Goal: Information Seeking & Learning: Learn about a topic

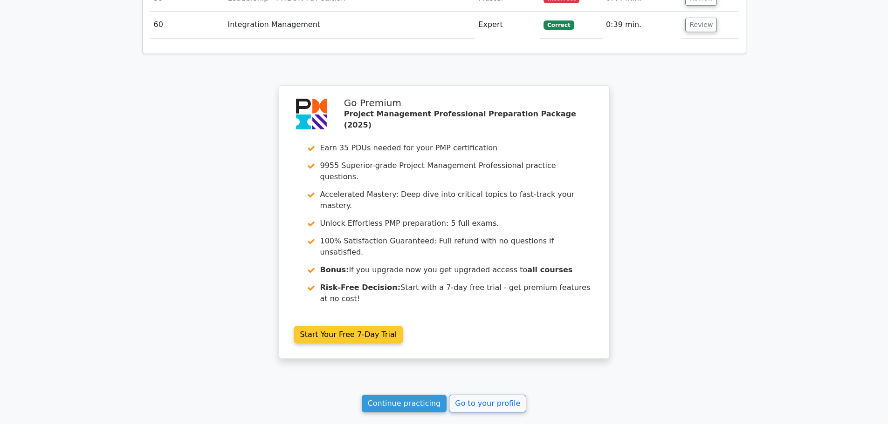
scroll to position [3357, 0]
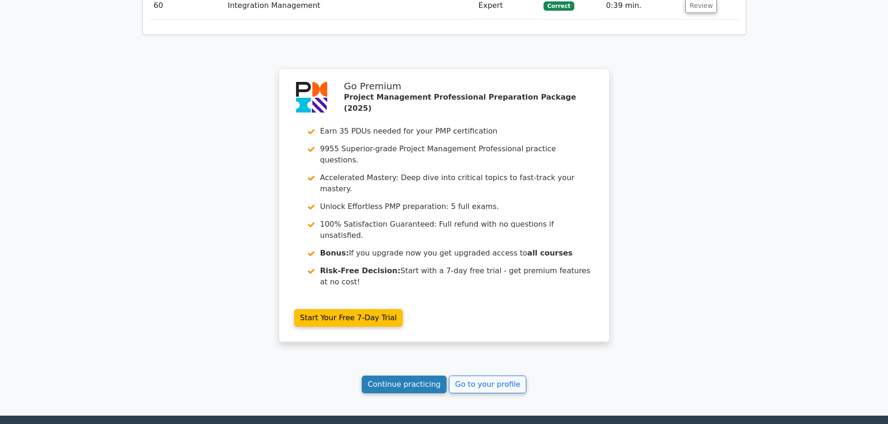
click at [397, 376] on link "Continue practicing" at bounding box center [404, 385] width 85 height 18
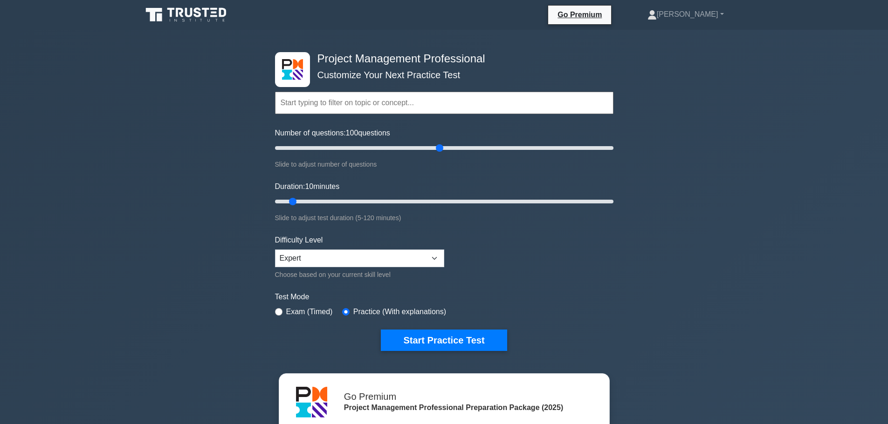
drag, startPoint x: 287, startPoint y: 149, endPoint x: 442, endPoint y: 161, distance: 154.7
type input "100"
click at [442, 154] on input "Number of questions: 100 questions" at bounding box center [444, 148] width 338 height 11
drag, startPoint x: 295, startPoint y: 203, endPoint x: 519, endPoint y: 205, distance: 223.7
click at [519, 205] on input "Duration: 90 minutes" at bounding box center [444, 201] width 338 height 11
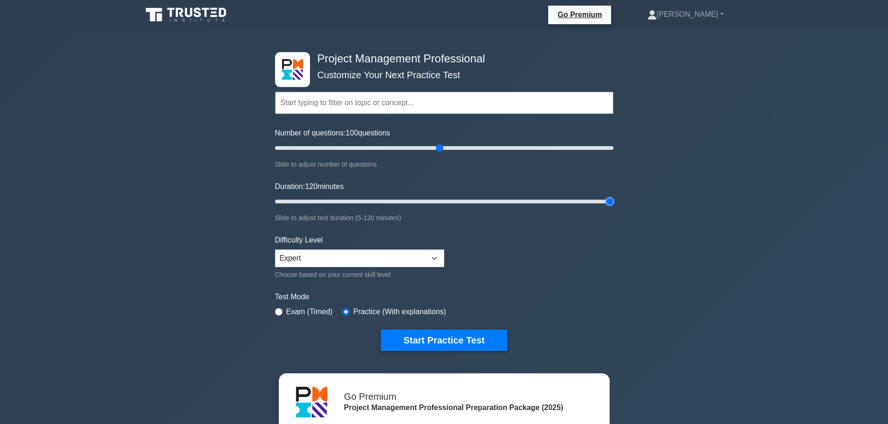
drag, startPoint x: 519, startPoint y: 201, endPoint x: 612, endPoint y: 202, distance: 92.7
type input "120"
click at [612, 202] on input "Duration: 120 minutes" at bounding box center [444, 201] width 338 height 11
click at [454, 340] on button "Start Practice Test" at bounding box center [444, 340] width 126 height 21
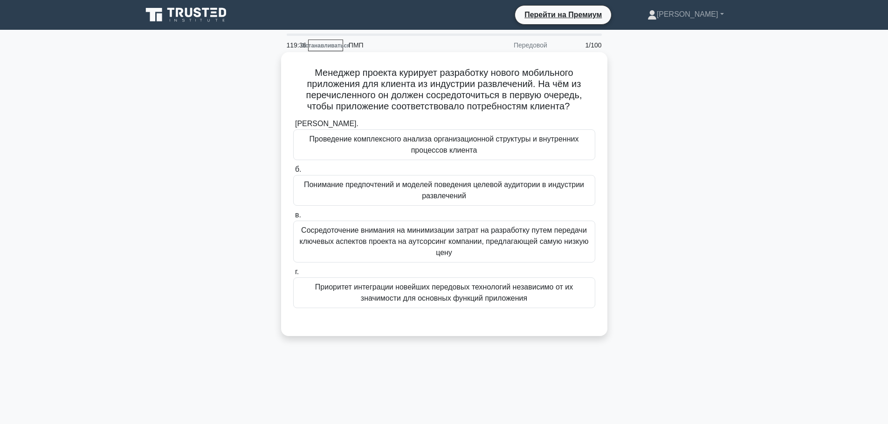
click at [512, 193] on font "Понимание предпочтений и моделей поведения целевой аудитории в индустрии развле…" at bounding box center [444, 190] width 294 height 22
click at [293, 173] on input "б. Понимание предпочтений и моделей поведения целевой аудитории в индустрии раз…" at bounding box center [293, 170] width 0 height 6
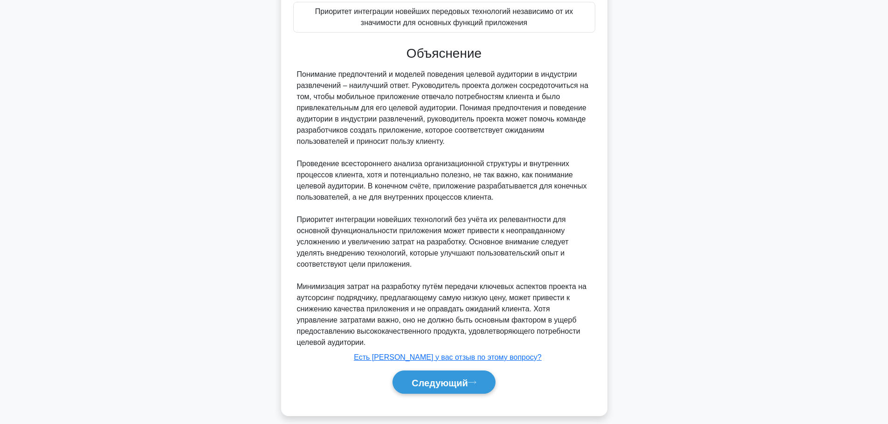
scroll to position [280, 0]
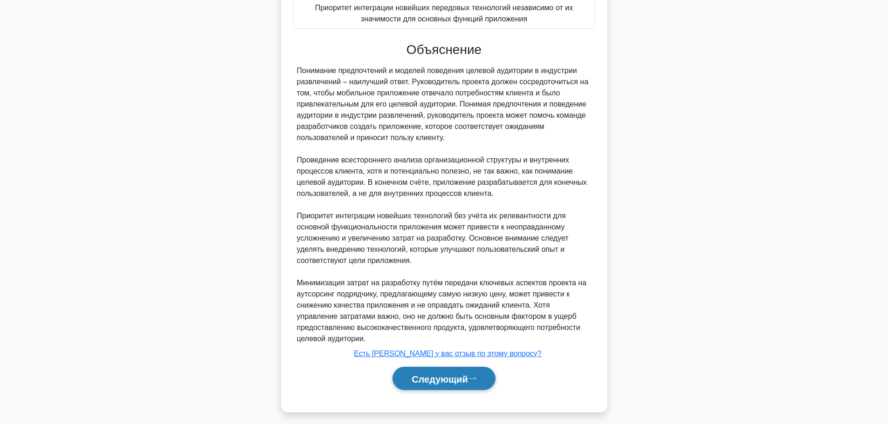
click at [482, 376] on button "Следующий" at bounding box center [443, 379] width 103 height 24
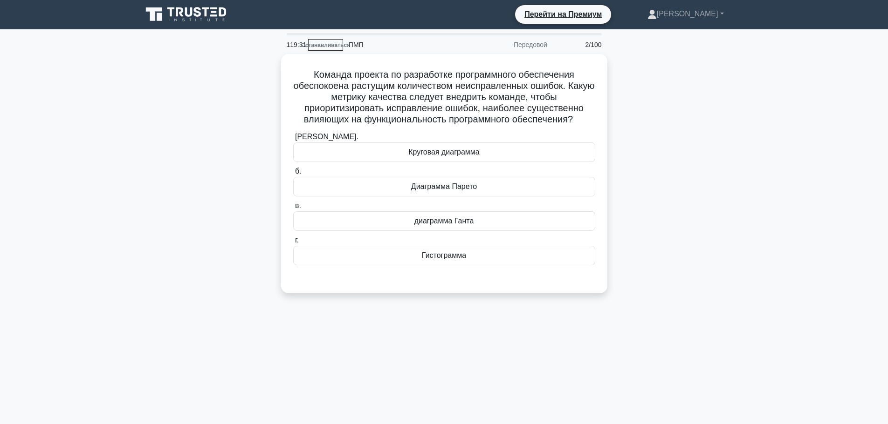
scroll to position [0, 0]
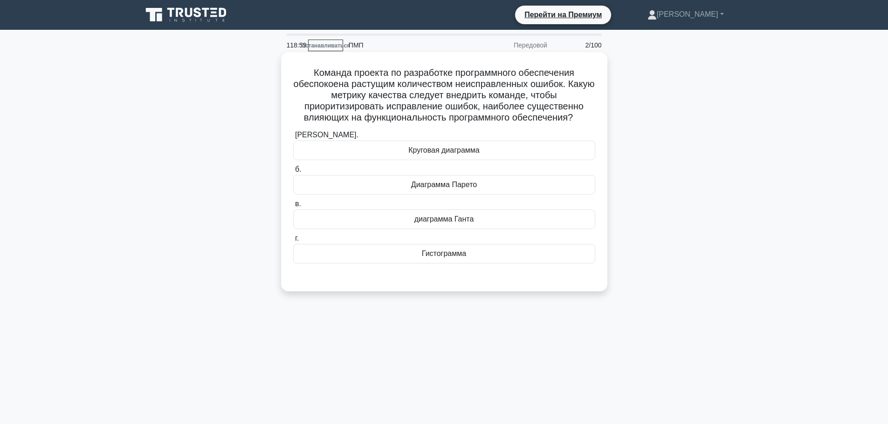
click at [438, 257] on font "Гистограмма" at bounding box center [444, 254] width 44 height 8
click at [293, 242] on input "г. Гистограмма" at bounding box center [293, 239] width 0 height 6
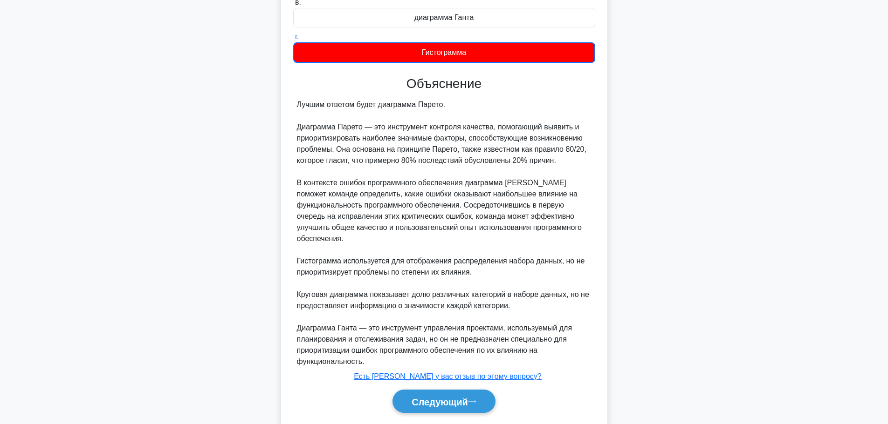
scroll to position [231, 0]
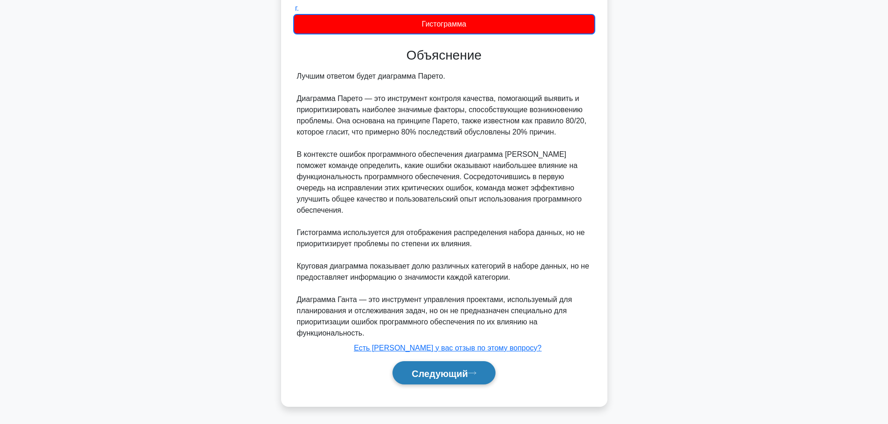
click at [463, 368] on font "Следующий" at bounding box center [439, 373] width 56 height 10
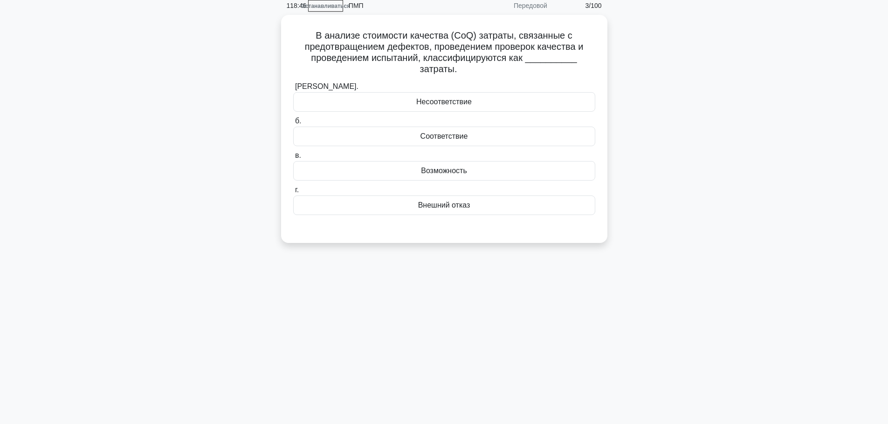
scroll to position [0, 0]
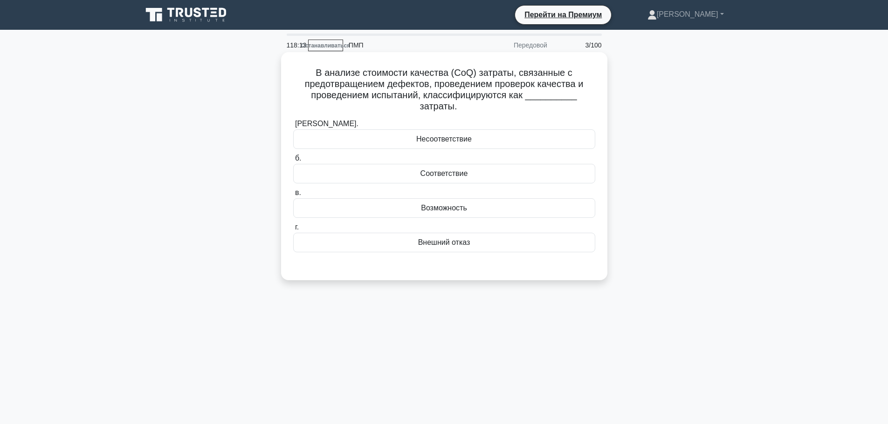
click at [434, 172] on font "Соответствие" at bounding box center [444, 174] width 48 height 8
click at [293, 162] on input "б. Соответствие" at bounding box center [293, 159] width 0 height 6
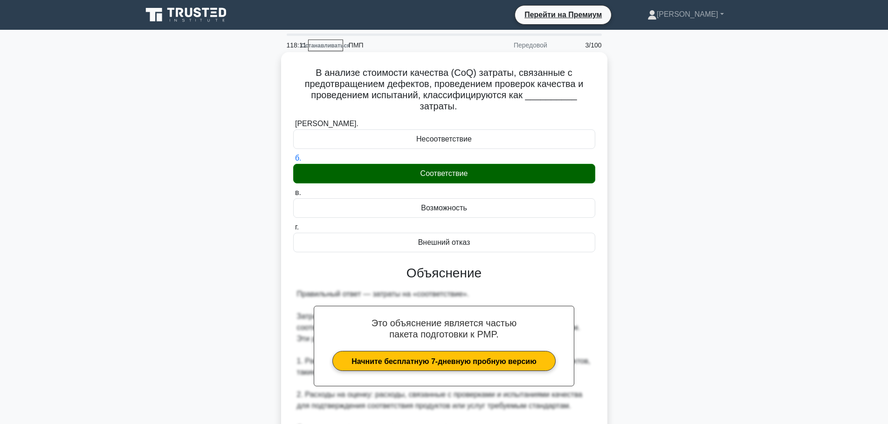
scroll to position [230, 0]
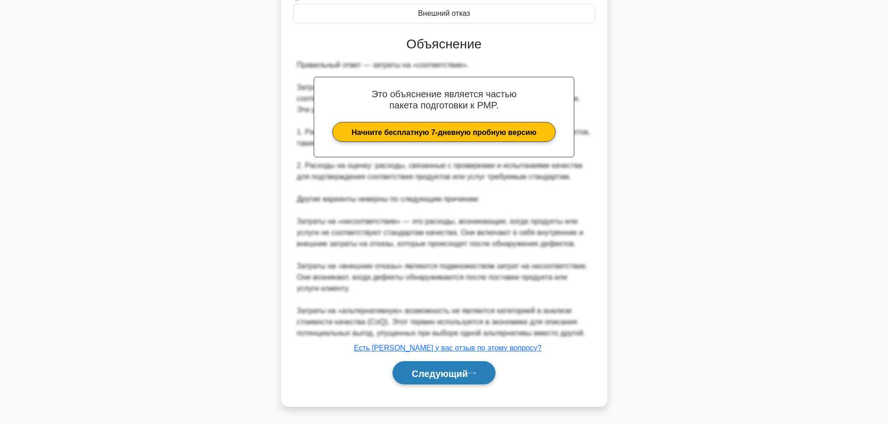
click at [451, 369] on font "Следующий" at bounding box center [439, 374] width 56 height 10
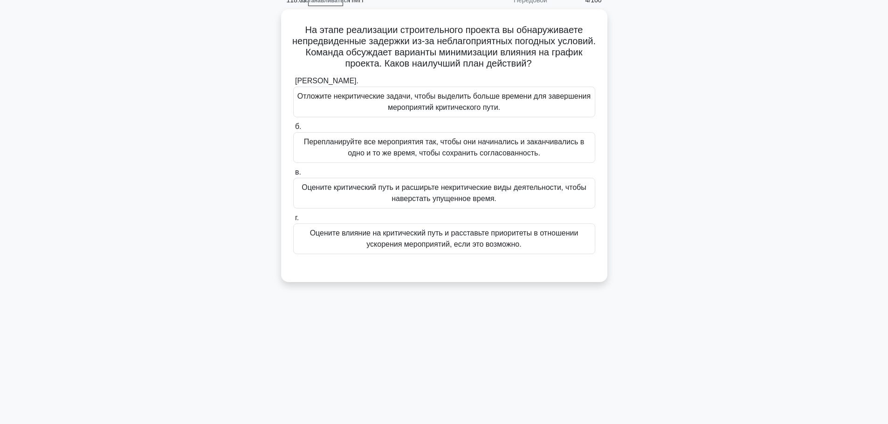
scroll to position [0, 0]
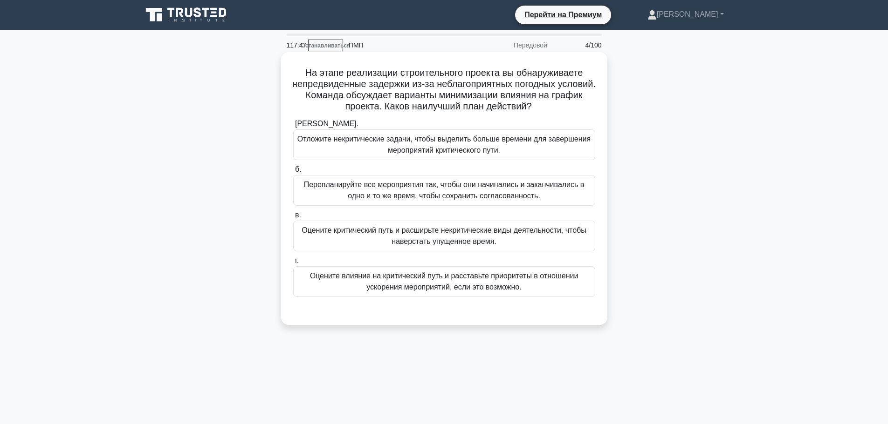
click at [479, 284] on font "Оцените влияние на критический путь и расставьте приоритеты в отношении ускорен…" at bounding box center [444, 281] width 268 height 19
click at [293, 264] on input "г. Оцените влияние на критический путь и расставьте приоритеты в отношении уско…" at bounding box center [293, 261] width 0 height 6
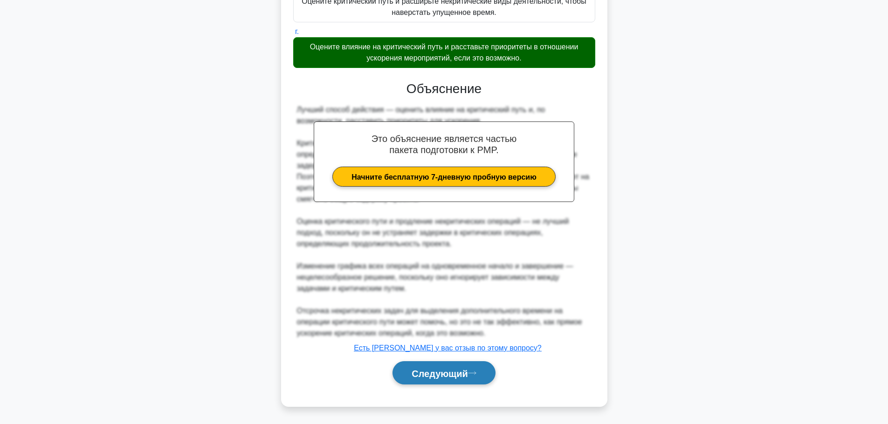
click at [449, 383] on button "Следующий" at bounding box center [443, 374] width 103 height 24
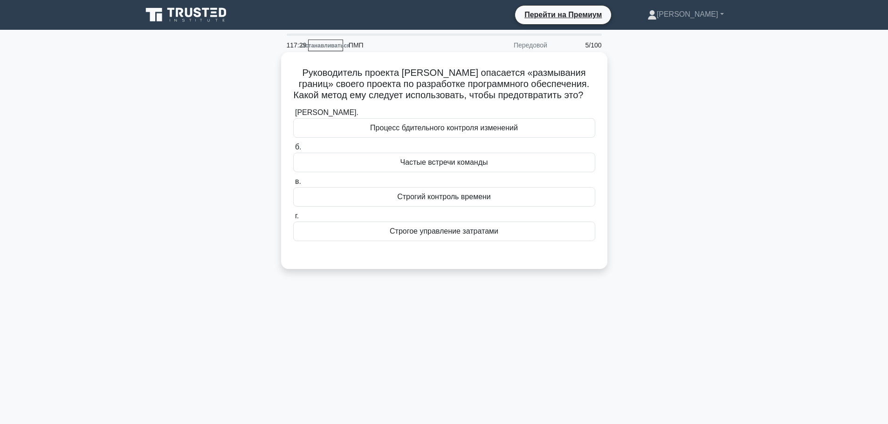
click at [460, 128] on font "Процесс бдительного контроля изменений" at bounding box center [444, 128] width 148 height 8
click at [293, 116] on input "[PERSON_NAME]. Процесс бдительного контроля изменений" at bounding box center [293, 113] width 0 height 6
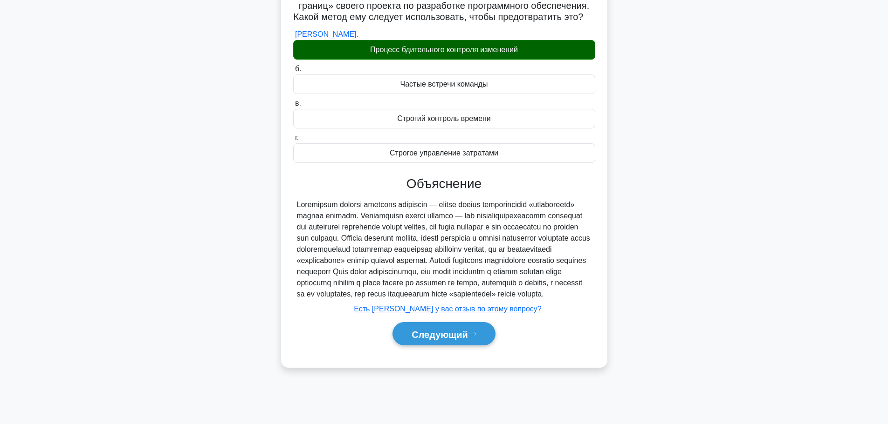
scroll to position [79, 0]
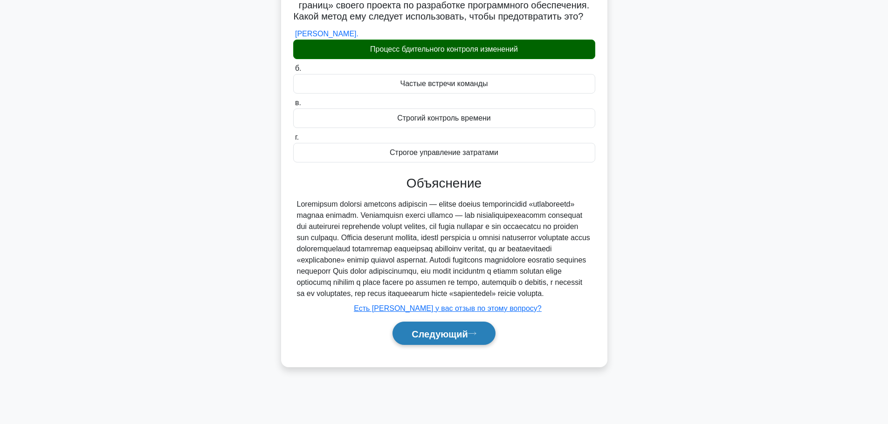
click at [452, 346] on button "Следующий" at bounding box center [443, 334] width 103 height 24
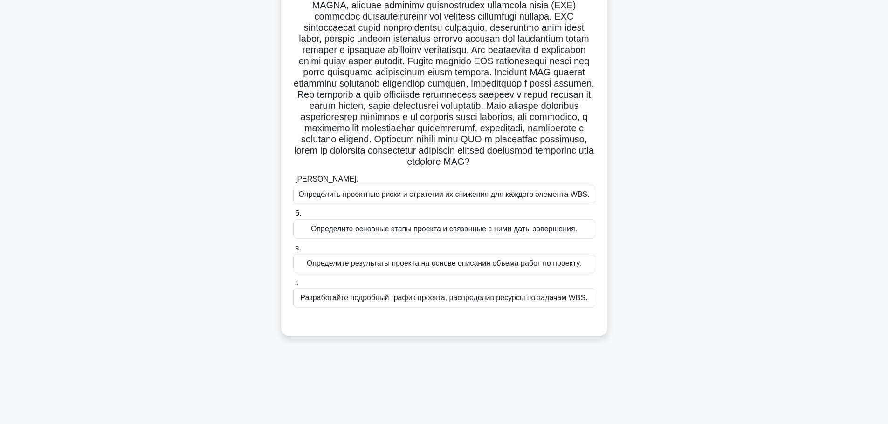
scroll to position [32, 0]
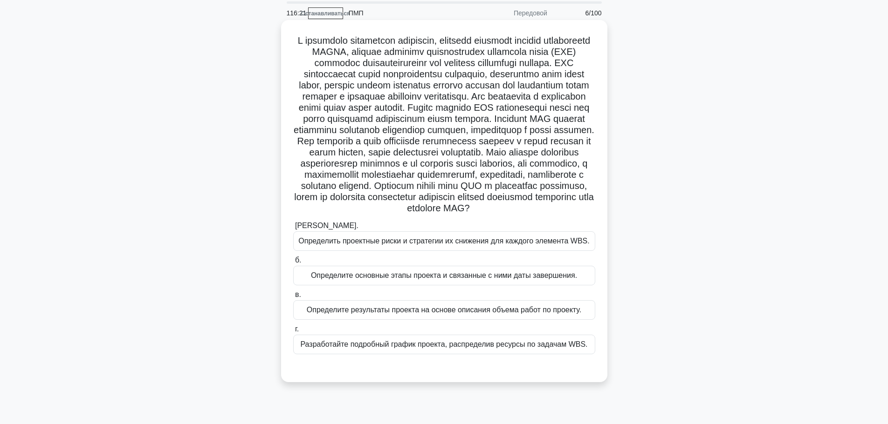
click at [438, 197] on font at bounding box center [444, 124] width 301 height 178
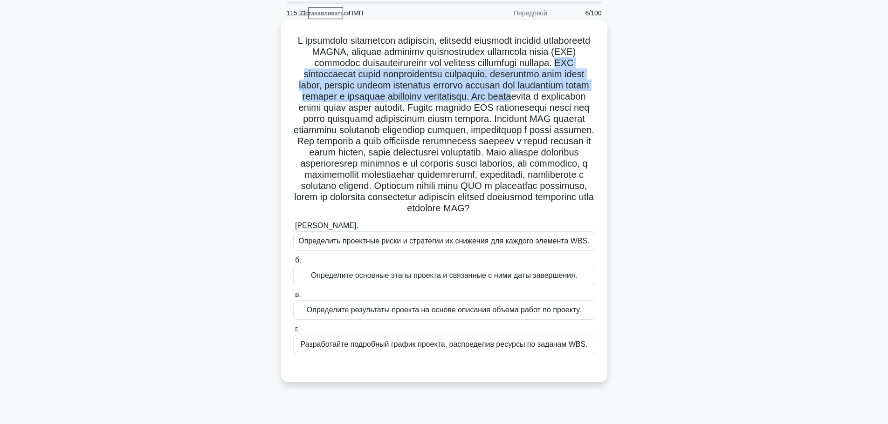
drag, startPoint x: 411, startPoint y: 74, endPoint x: 497, endPoint y: 107, distance: 91.3
click at [497, 107] on font at bounding box center [444, 124] width 301 height 178
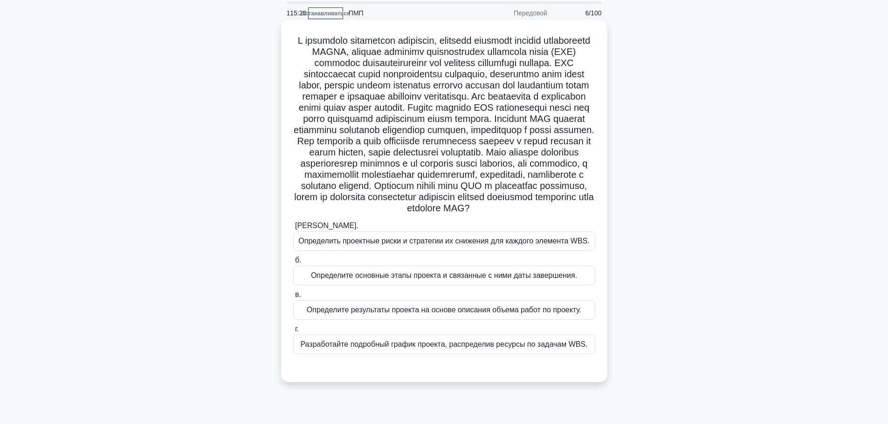
click at [417, 123] on font at bounding box center [444, 124] width 301 height 178
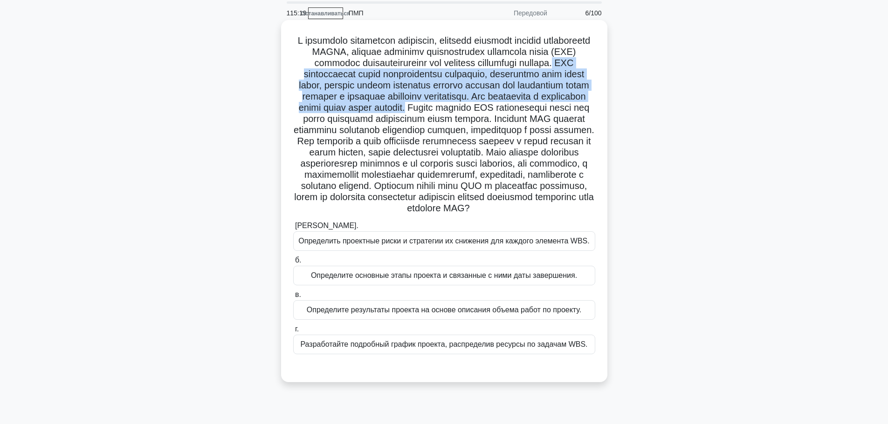
drag, startPoint x: 429, startPoint y: 120, endPoint x: 399, endPoint y: 73, distance: 56.1
click at [399, 73] on font at bounding box center [444, 124] width 301 height 178
click at [403, 75] on font at bounding box center [444, 124] width 301 height 178
drag, startPoint x: 401, startPoint y: 74, endPoint x: 429, endPoint y: 122, distance: 55.7
click at [429, 122] on font at bounding box center [444, 124] width 301 height 178
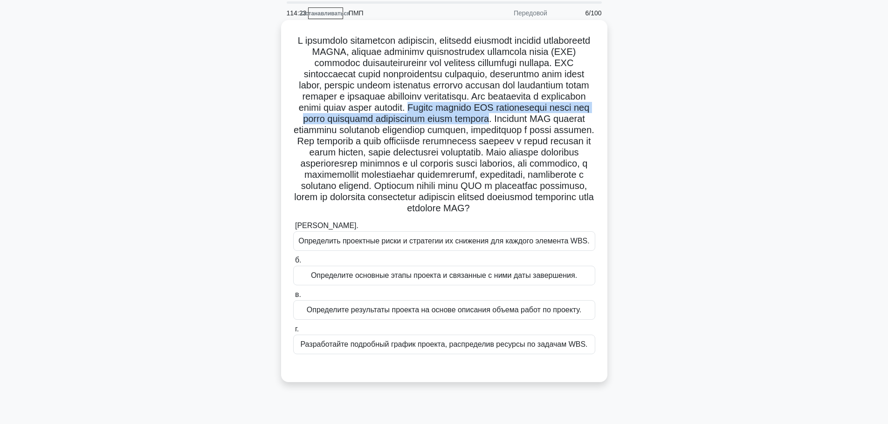
drag, startPoint x: 543, startPoint y: 130, endPoint x: 433, endPoint y: 119, distance: 110.5
click at [433, 119] on font at bounding box center [444, 124] width 301 height 178
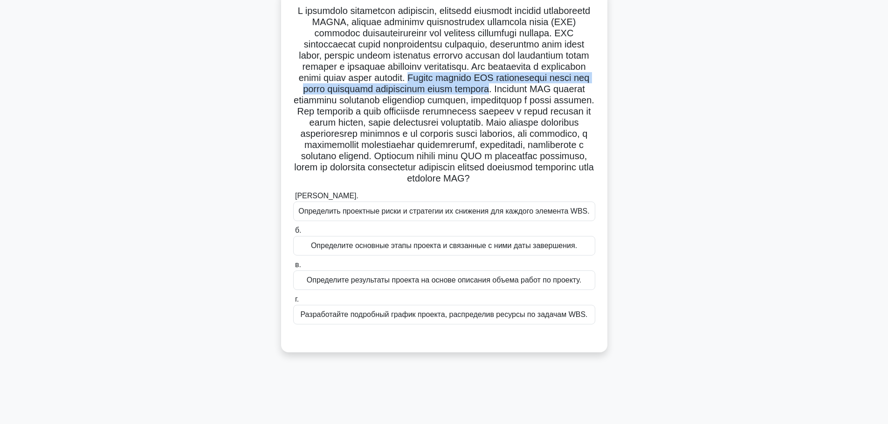
scroll to position [79, 0]
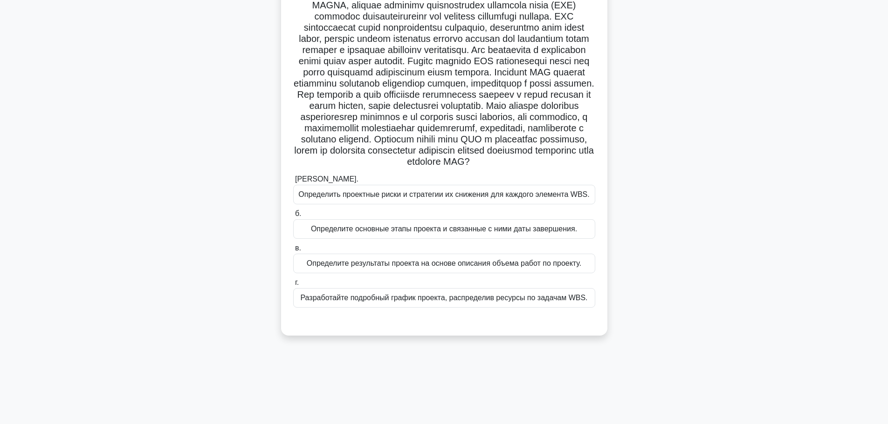
click at [491, 267] on font "Определите результаты проекта на основе описания объема работ по проекту." at bounding box center [444, 264] width 274 height 8
click at [293, 252] on input "в. Определите результаты проекта на основе описания объема работ по проекту." at bounding box center [293, 249] width 0 height 6
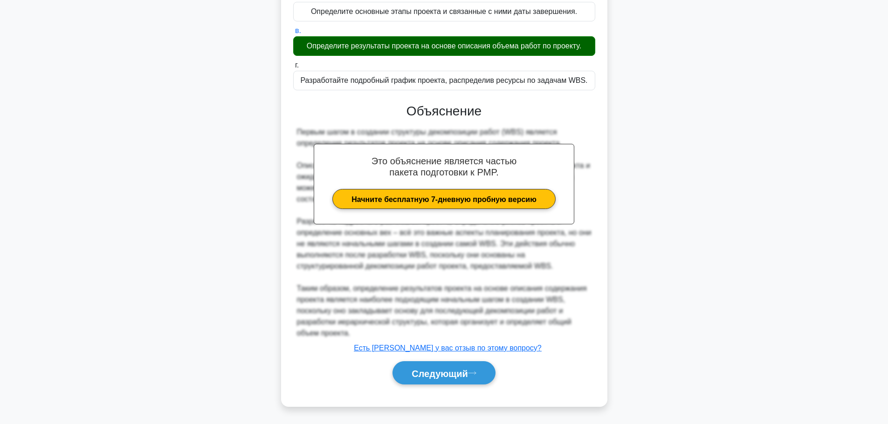
scroll to position [320, 0]
click at [439, 383] on button "Следующий" at bounding box center [443, 374] width 103 height 24
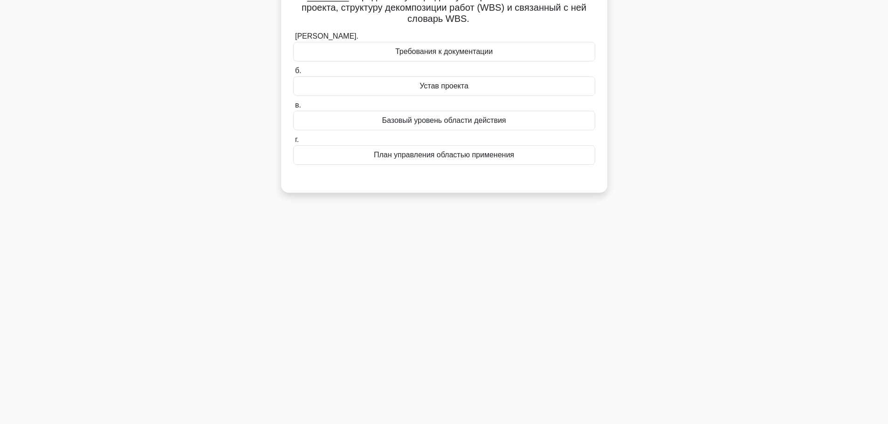
scroll to position [0, 0]
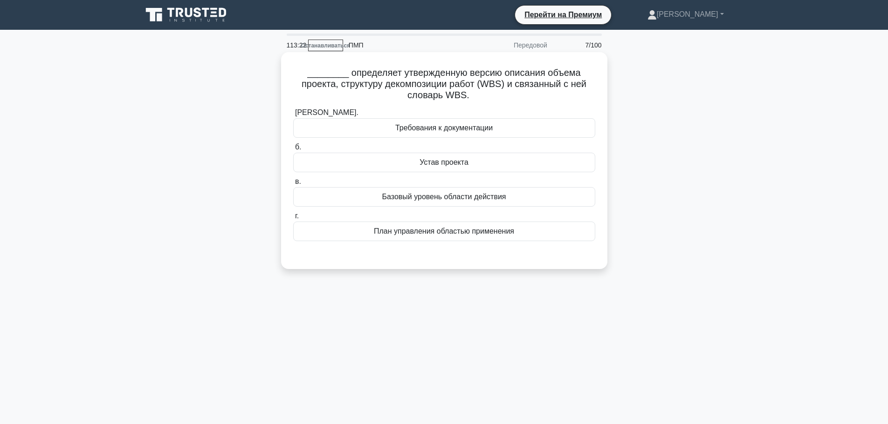
click at [455, 198] on font "Базовый уровень области действия" at bounding box center [444, 197] width 124 height 8
click at [293, 185] on input "в. Базовый уровень области действия" at bounding box center [293, 182] width 0 height 6
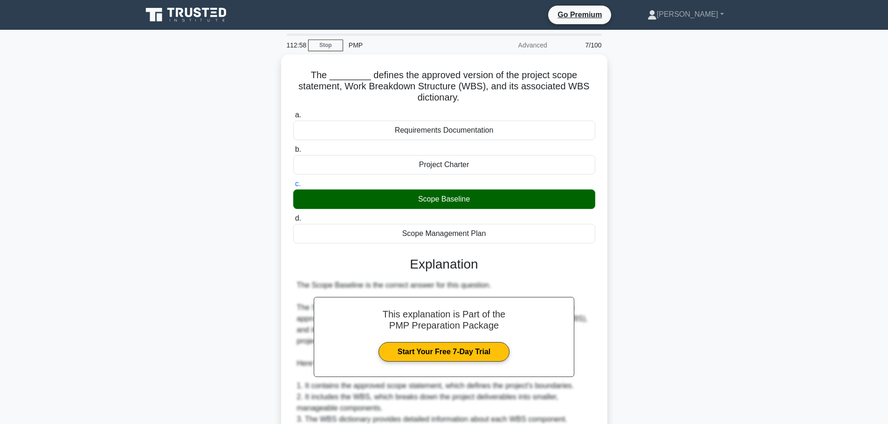
click at [623, 263] on div "The ________ defines the approved version of the project scope statement, Work …" at bounding box center [444, 369] width 615 height 628
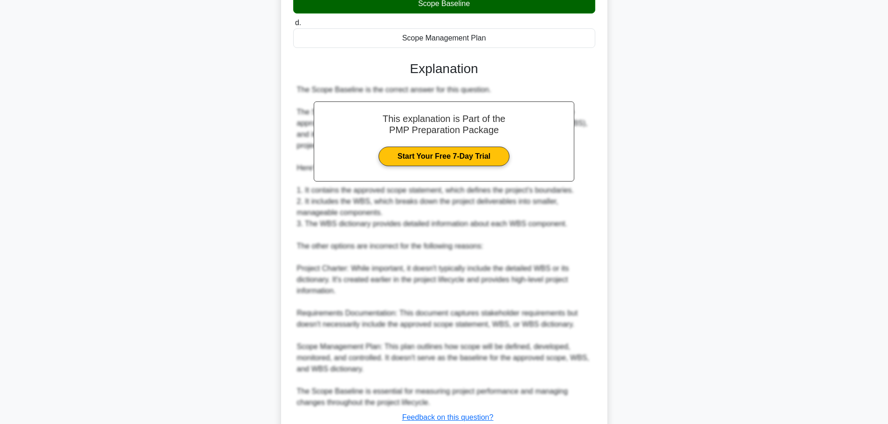
scroll to position [262, 0]
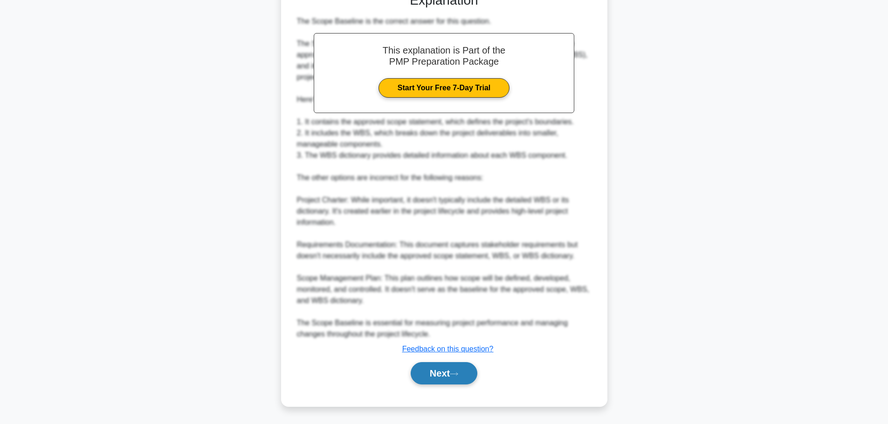
click at [467, 379] on button "Next" at bounding box center [444, 374] width 67 height 22
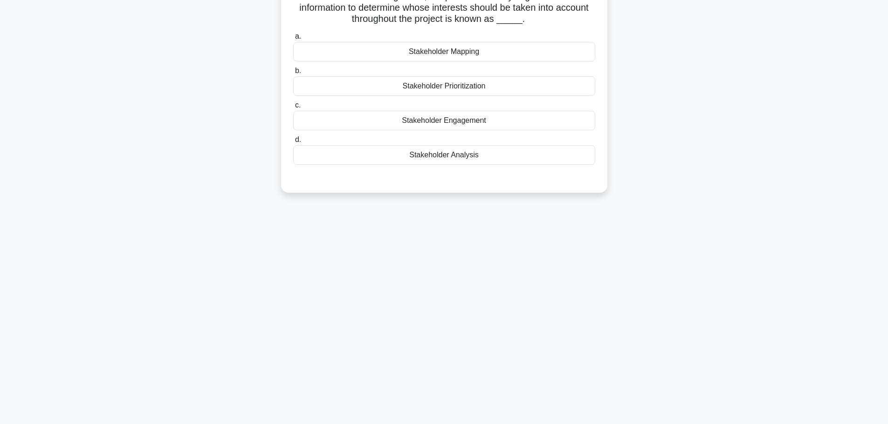
scroll to position [0, 0]
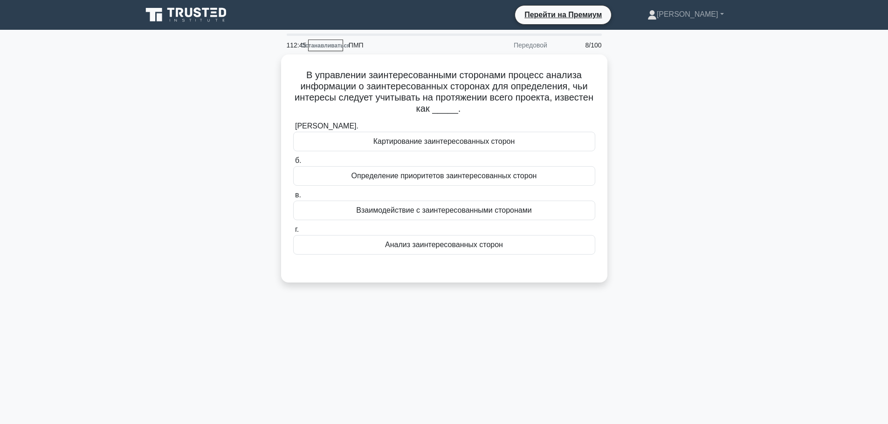
click at [658, 136] on div "В управлении заинтересованными сторонами процесс анализа информации о заинтерес…" at bounding box center [444, 175] width 615 height 240
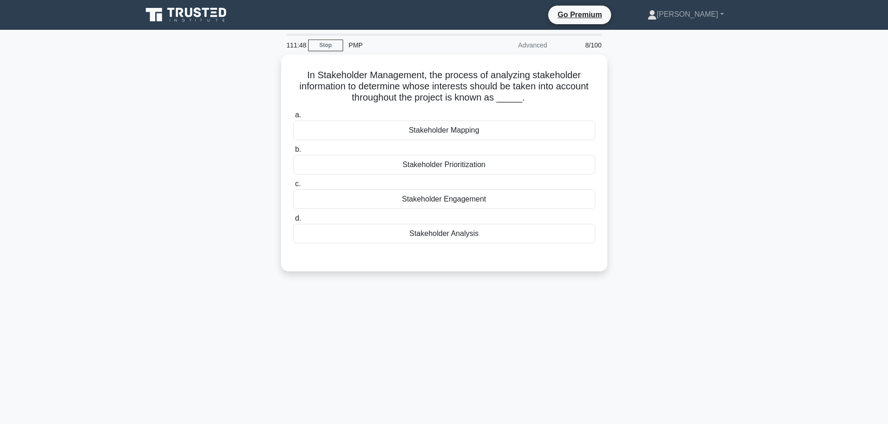
click at [681, 275] on div "In Stakeholder Management, the process of analyzing stakeholder information to …" at bounding box center [444, 169] width 615 height 228
click at [486, 225] on div "Stakeholder Analysis" at bounding box center [444, 232] width 302 height 20
click at [293, 219] on input "d. Stakeholder Analysis" at bounding box center [293, 216] width 0 height 6
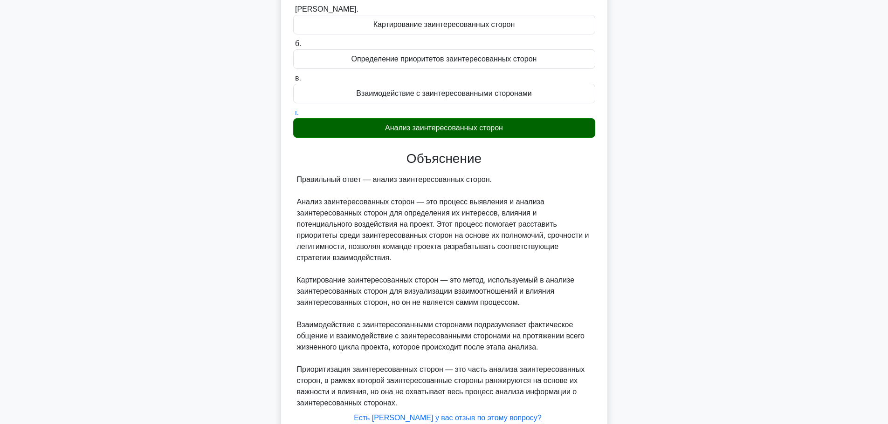
scroll to position [128, 0]
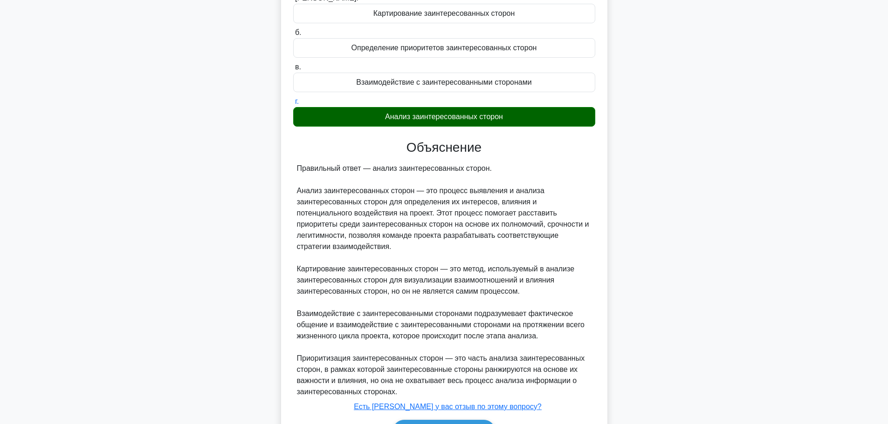
click at [623, 232] on div "В управлении заинтересованными сторонами процесс анализа информации о заинтерес…" at bounding box center [444, 201] width 615 height 551
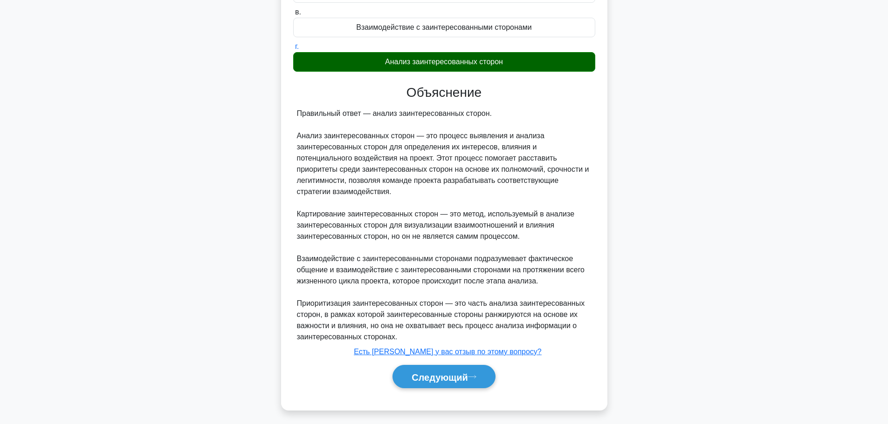
scroll to position [185, 0]
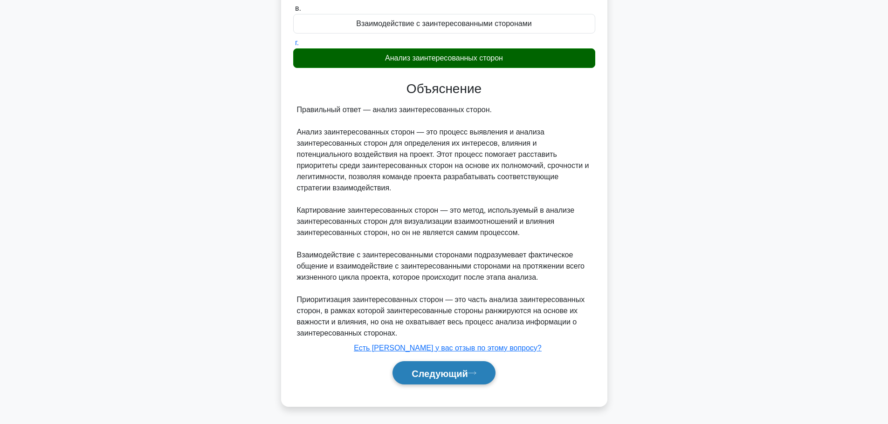
click at [447, 375] on font "Следующий" at bounding box center [439, 374] width 56 height 10
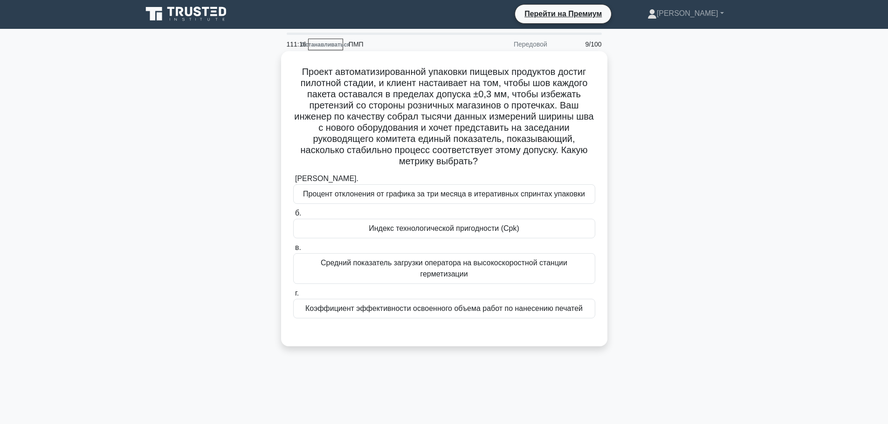
scroll to position [0, 0]
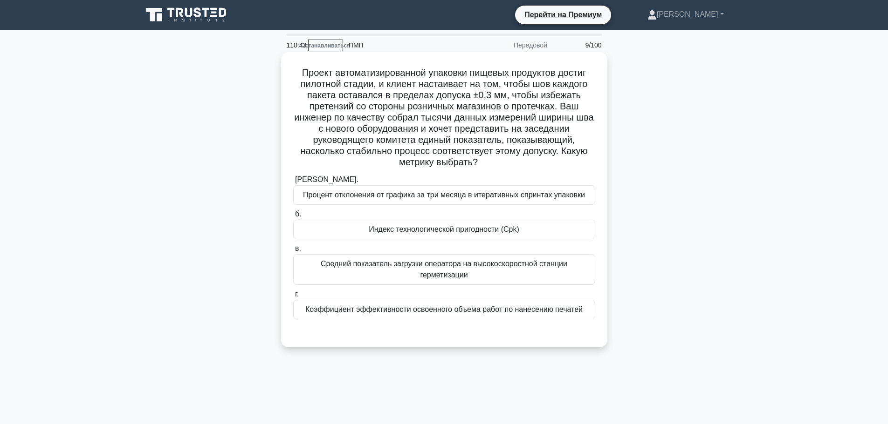
click at [525, 234] on div "Индекс технологической пригодности (Cpk)" at bounding box center [444, 230] width 302 height 20
click at [293, 218] on input "б. Индекс технологической пригодности (Cpk)" at bounding box center [293, 215] width 0 height 6
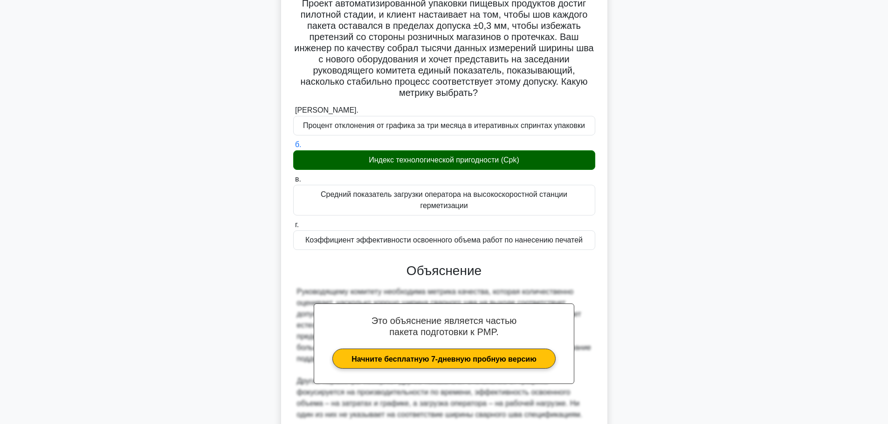
scroll to position [152, 0]
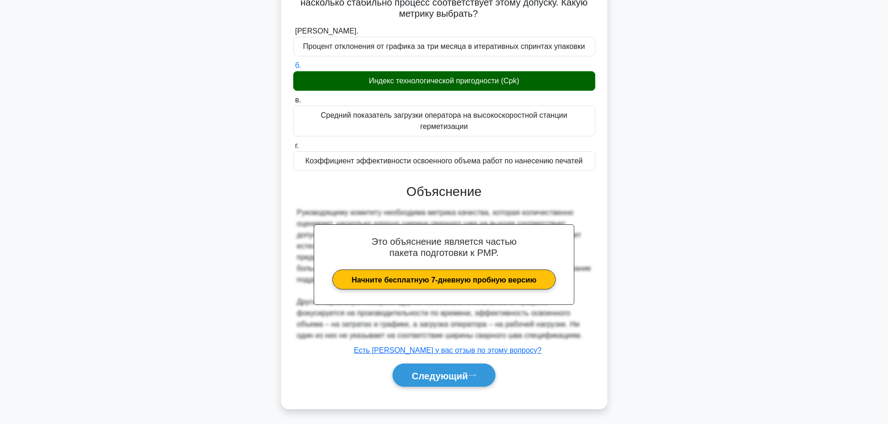
drag, startPoint x: 422, startPoint y: 375, endPoint x: 631, endPoint y: 245, distance: 246.1
click at [631, 245] on div "Проект автоматизированной упаковки пищевых продуктов достиг пилотной стадии, и …" at bounding box center [444, 162] width 615 height 517
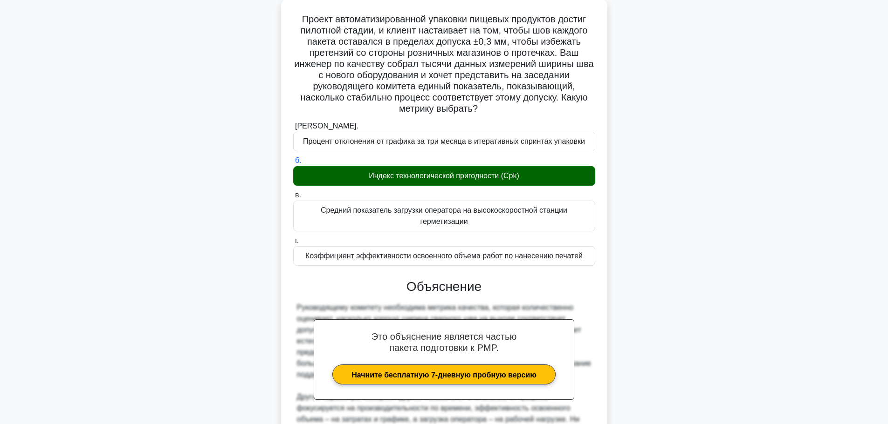
scroll to position [0, 0]
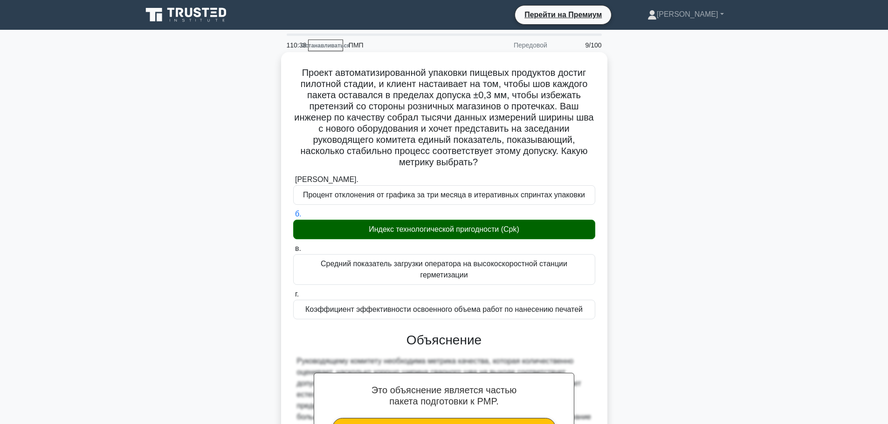
drag, startPoint x: 360, startPoint y: 228, endPoint x: 536, endPoint y: 234, distance: 176.7
click at [536, 234] on div "Индекс технологической пригодности (Cpk)" at bounding box center [444, 230] width 302 height 20
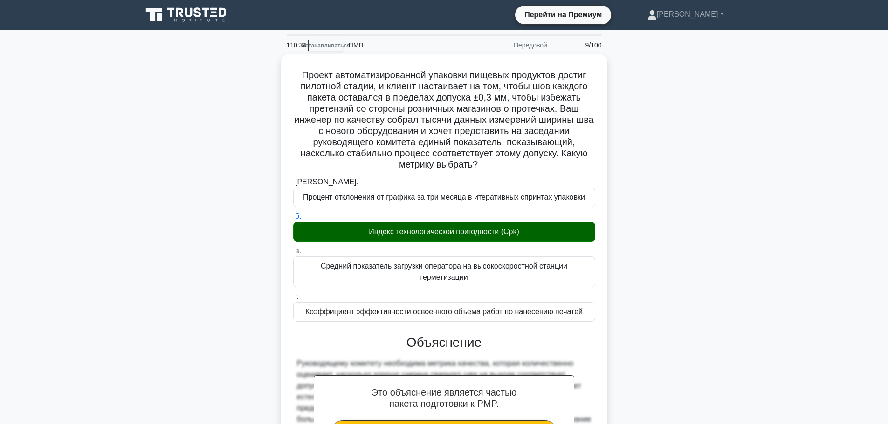
drag, startPoint x: 467, startPoint y: 223, endPoint x: 625, endPoint y: 143, distance: 177.3
click at [626, 143] on div "Проект автоматизированной упаковки пищевых продуктов достиг пилотной стадии, и …" at bounding box center [444, 313] width 615 height 517
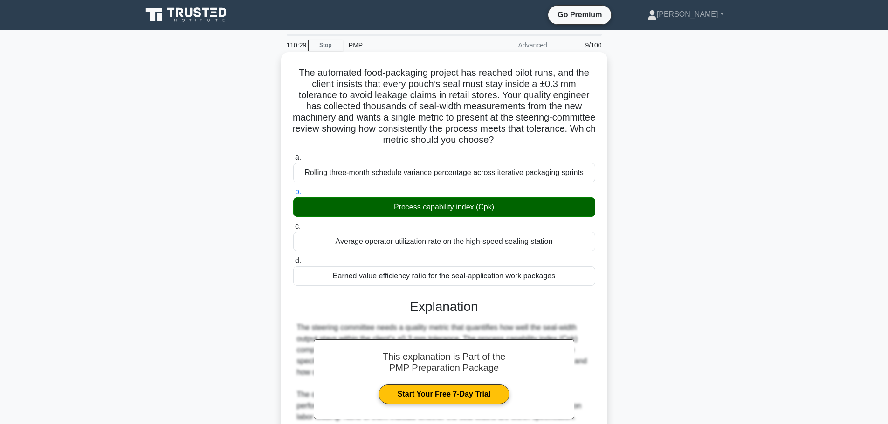
drag, startPoint x: 521, startPoint y: 205, endPoint x: 393, endPoint y: 206, distance: 128.1
click at [393, 206] on div "Process capability index (Cpk)" at bounding box center [444, 208] width 302 height 20
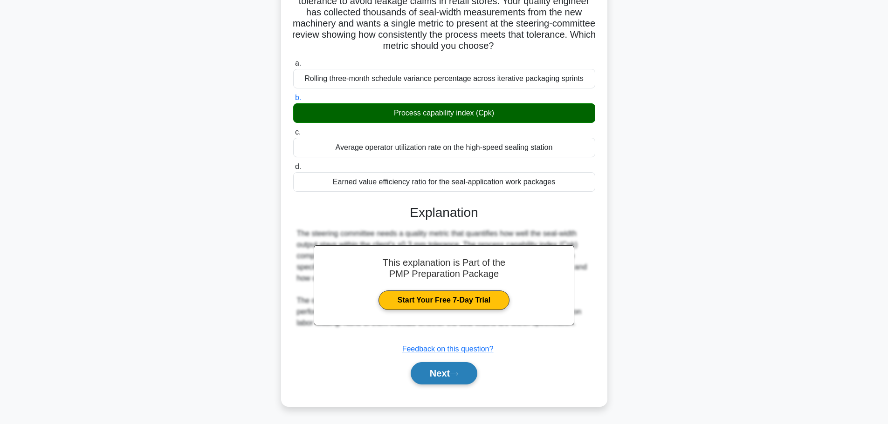
click at [421, 374] on button "Next" at bounding box center [444, 374] width 67 height 22
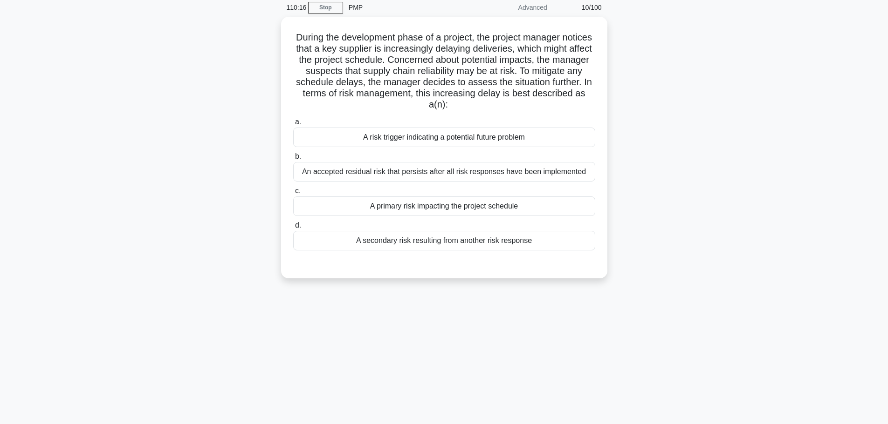
scroll to position [0, 0]
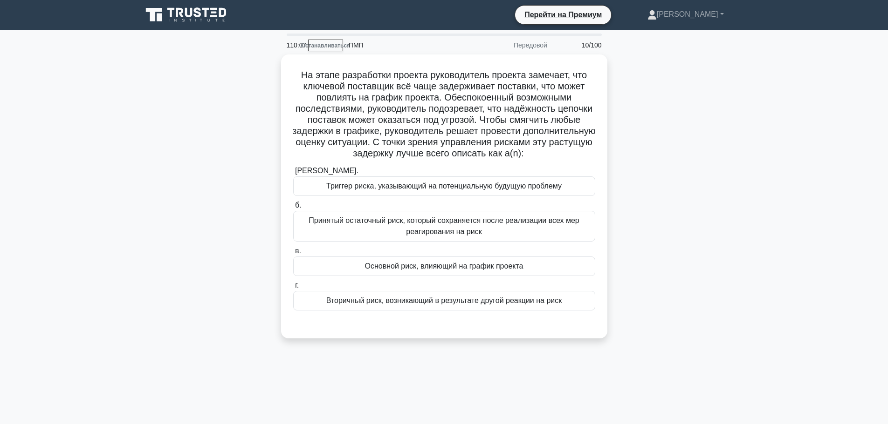
click at [672, 159] on div "На этапе разработки проекта руководитель проекта замечает, что ключевой поставщ…" at bounding box center [444, 202] width 615 height 295
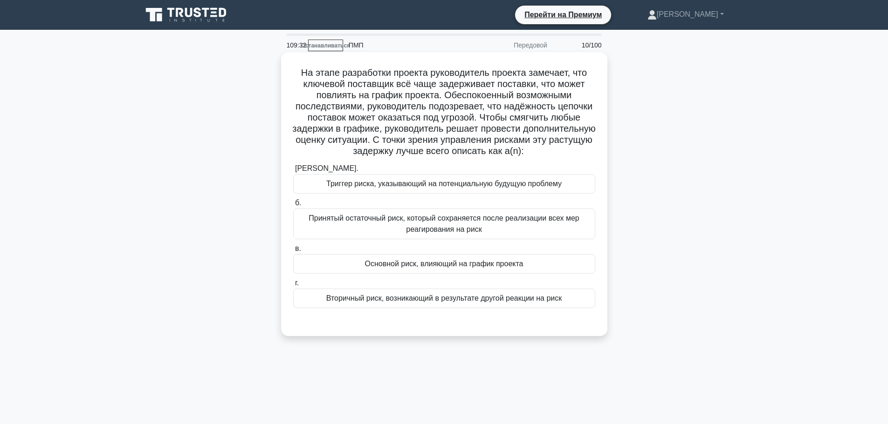
click at [511, 185] on font "Триггер риска, указывающий на потенциальную будущую проблему" at bounding box center [443, 184] width 235 height 8
click at [293, 172] on input "[PERSON_NAME]. Триггер риска, указывающий на потенциальную будущую проблему" at bounding box center [293, 169] width 0 height 6
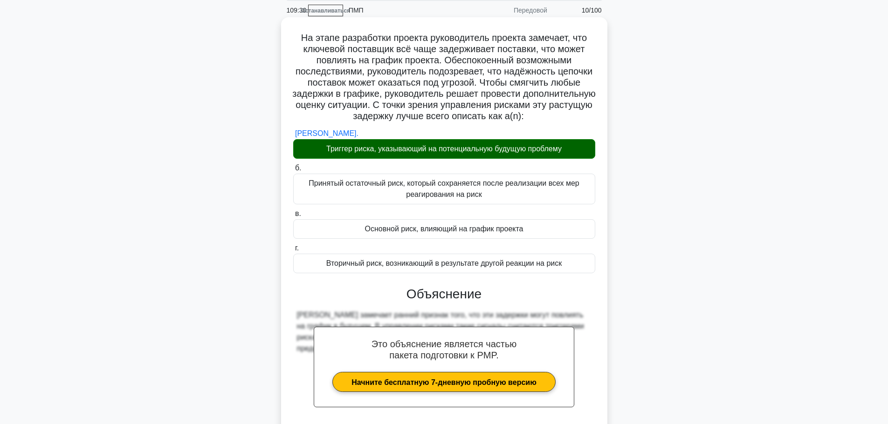
scroll to position [118, 0]
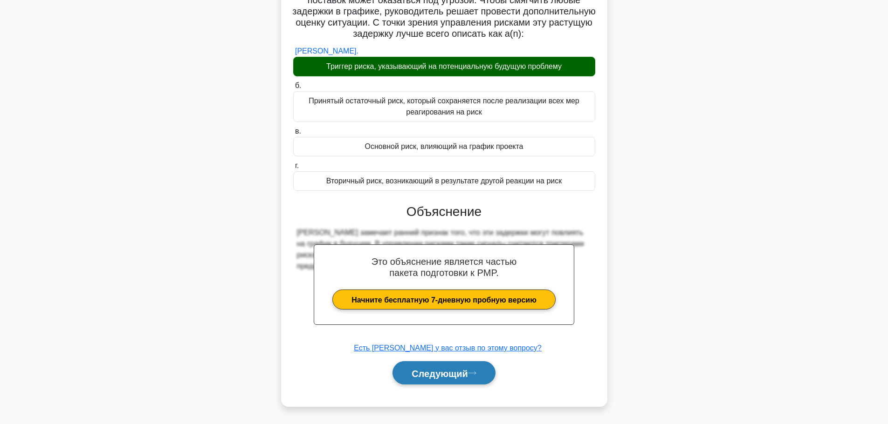
click at [439, 373] on font "Следующий" at bounding box center [439, 374] width 56 height 10
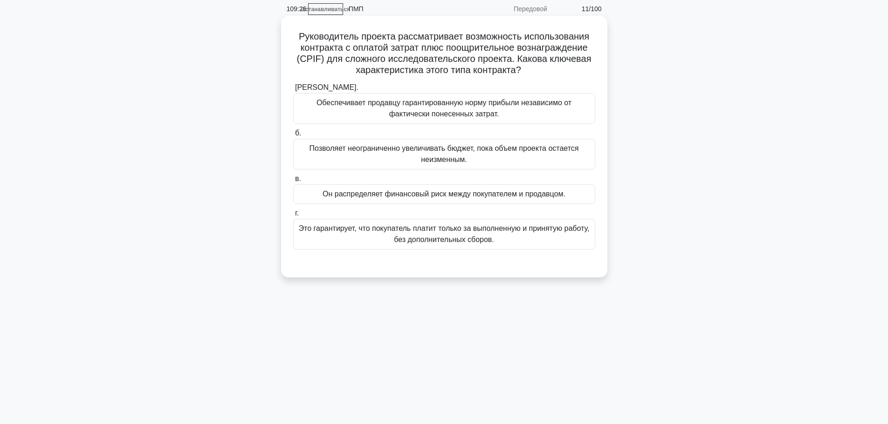
scroll to position [0, 0]
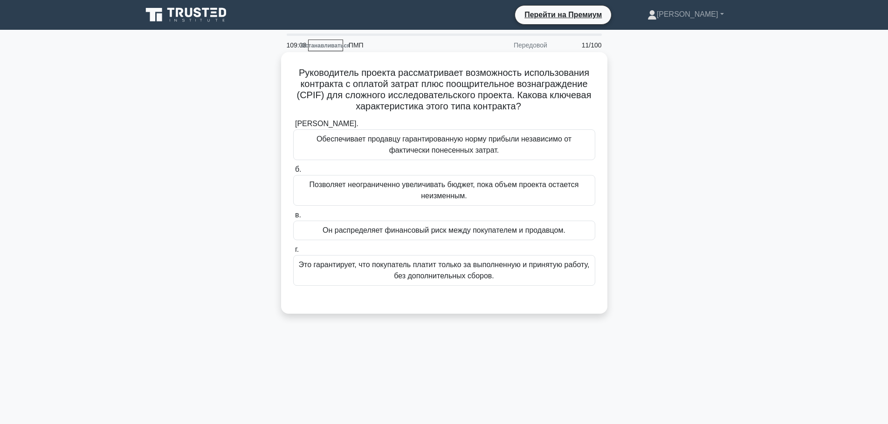
click at [400, 234] on font "Он распределяет финансовый риск между покупателем и продавцом." at bounding box center [443, 230] width 243 height 8
click at [293, 219] on input "в. Он распределяет финансовый риск между покупателем и продавцом." at bounding box center [293, 215] width 0 height 6
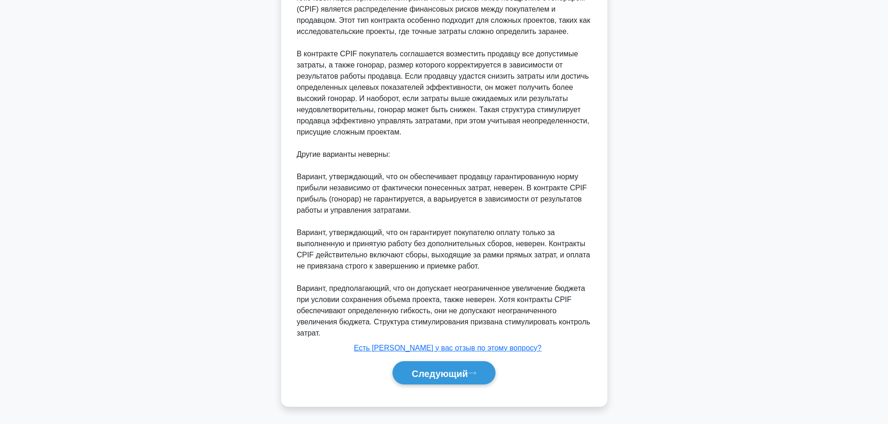
scroll to position [331, 0]
click at [431, 367] on button "Следующий" at bounding box center [443, 374] width 103 height 24
click at [453, 377] on font "Следующий" at bounding box center [439, 374] width 56 height 10
click at [460, 370] on font "Следующий" at bounding box center [439, 374] width 56 height 10
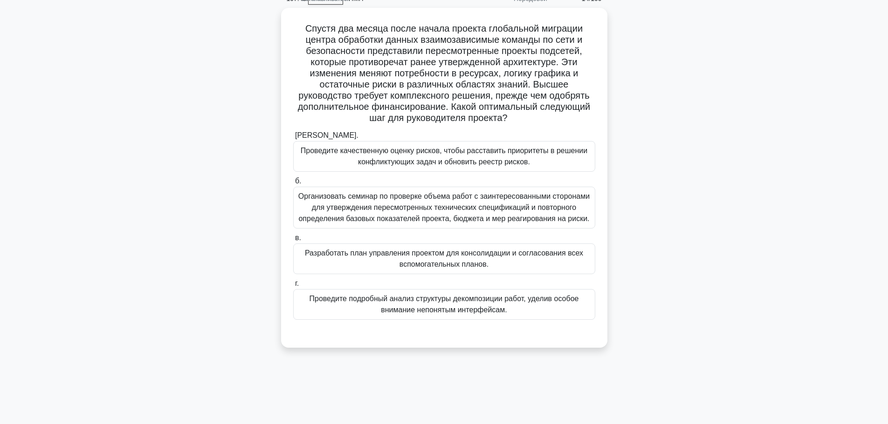
scroll to position [79, 0]
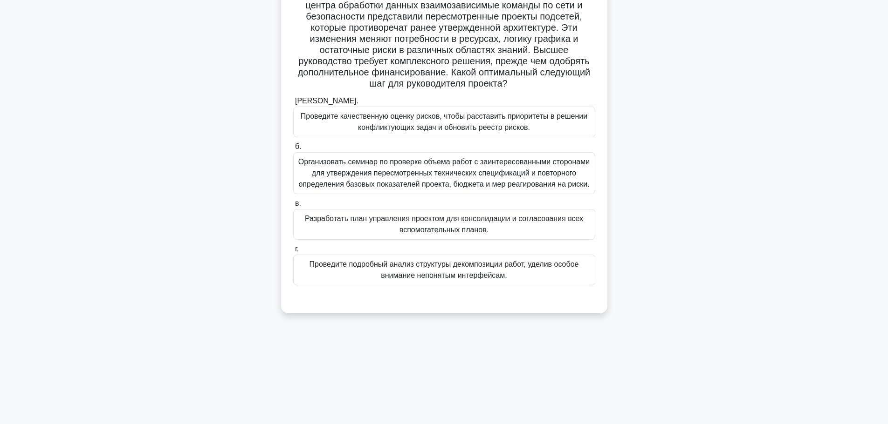
click at [485, 169] on font "Организовать семинар по проверке объема работ с заинтересованными сторонами для…" at bounding box center [443, 173] width 291 height 30
click at [293, 150] on input "б. Организовать семинар по проверке объема работ с заинтересованными сторонами …" at bounding box center [293, 147] width 0 height 6
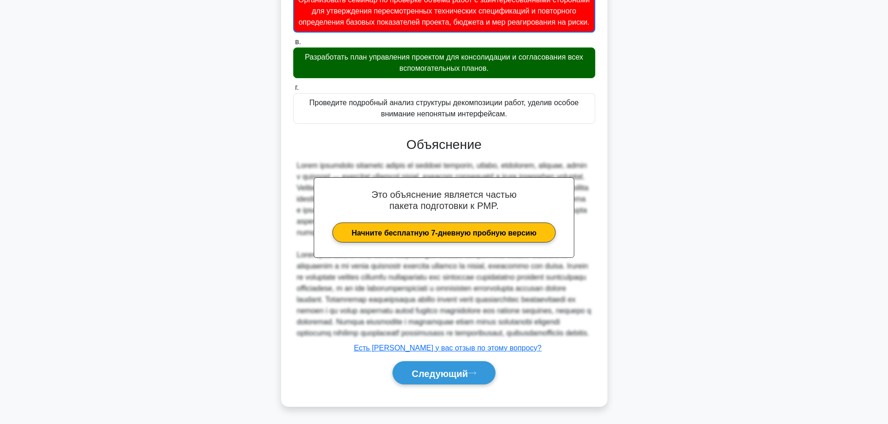
scroll to position [287, 0]
click at [443, 386] on div "Следующий" at bounding box center [444, 373] width 302 height 31
click at [443, 381] on button "Следующий" at bounding box center [443, 374] width 103 height 24
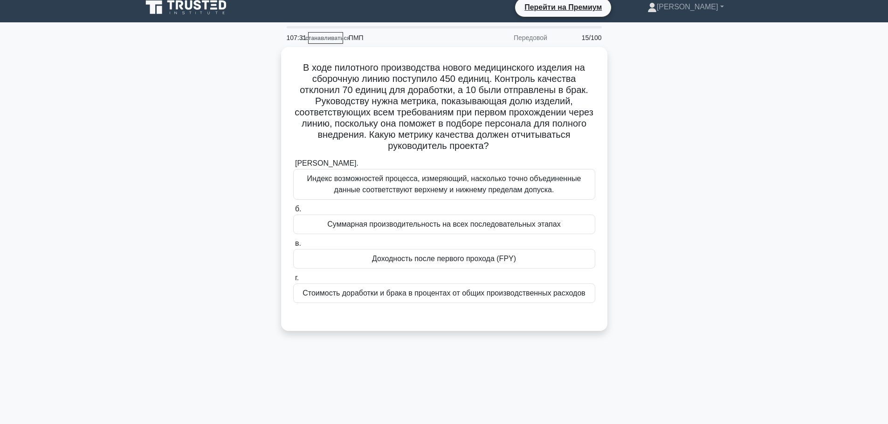
scroll to position [0, 0]
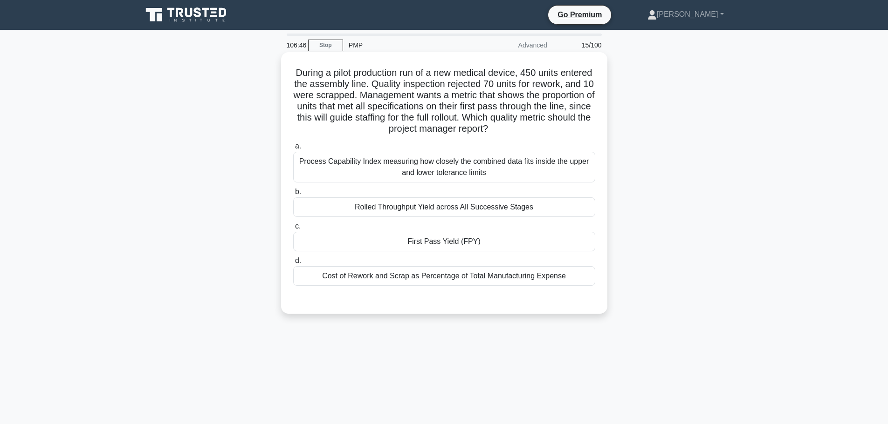
click at [470, 249] on div "First Pass Yield (FPY)" at bounding box center [444, 242] width 302 height 20
click at [293, 230] on input "c. First Pass Yield (FPY)" at bounding box center [293, 227] width 0 height 6
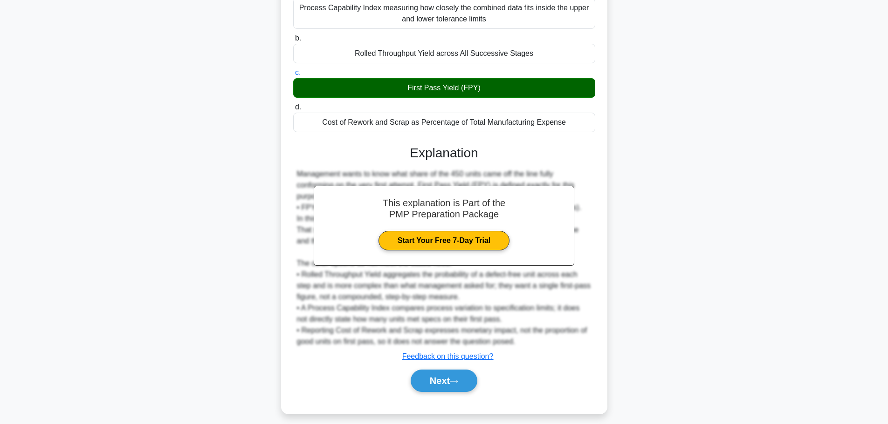
scroll to position [162, 0]
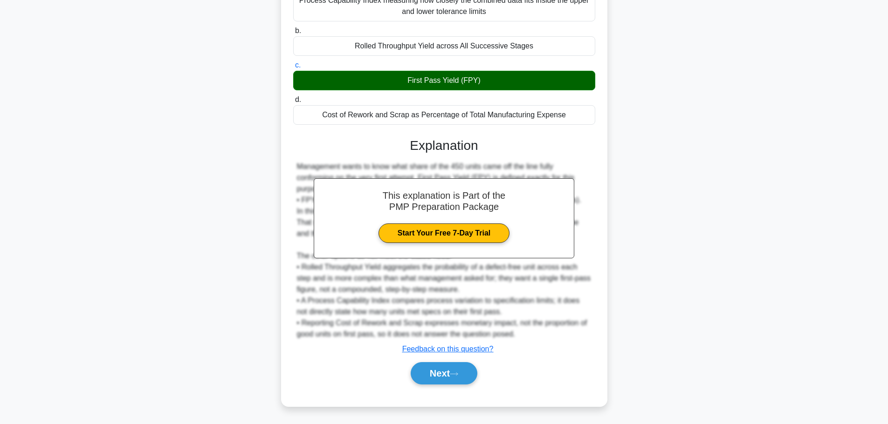
drag, startPoint x: 488, startPoint y: 81, endPoint x: 405, endPoint y: 82, distance: 82.5
click at [405, 82] on div "First Pass Yield (FPY)" at bounding box center [444, 81] width 302 height 20
click at [457, 373] on icon at bounding box center [454, 374] width 8 height 5
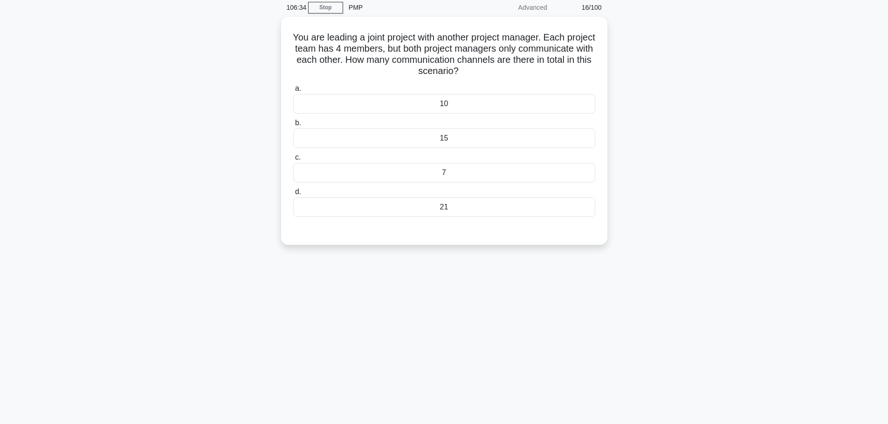
scroll to position [0, 0]
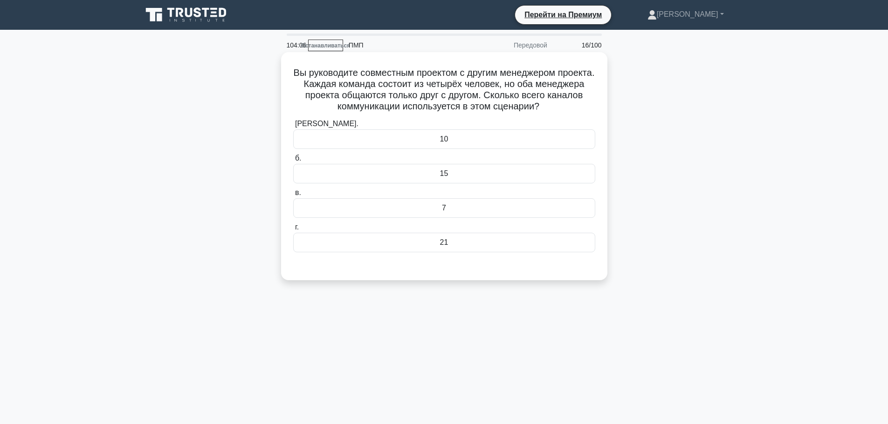
click at [476, 176] on div "15" at bounding box center [444, 174] width 302 height 20
click at [293, 162] on input "б. 15" at bounding box center [293, 159] width 0 height 6
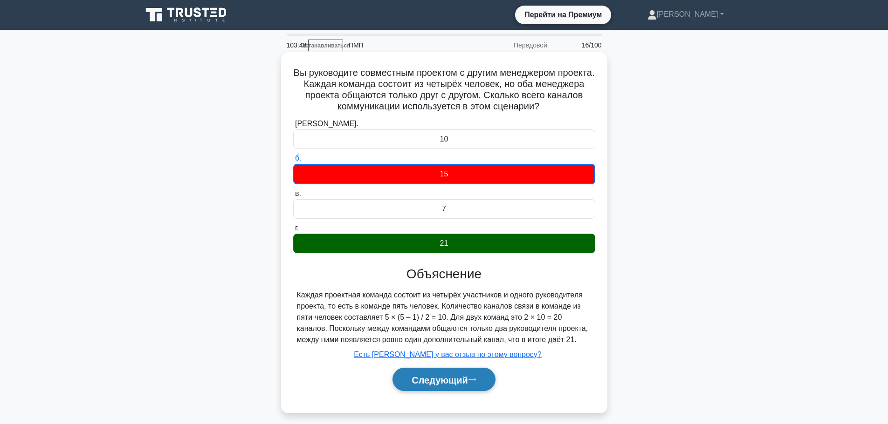
click at [460, 382] on font "Следующий" at bounding box center [439, 380] width 56 height 10
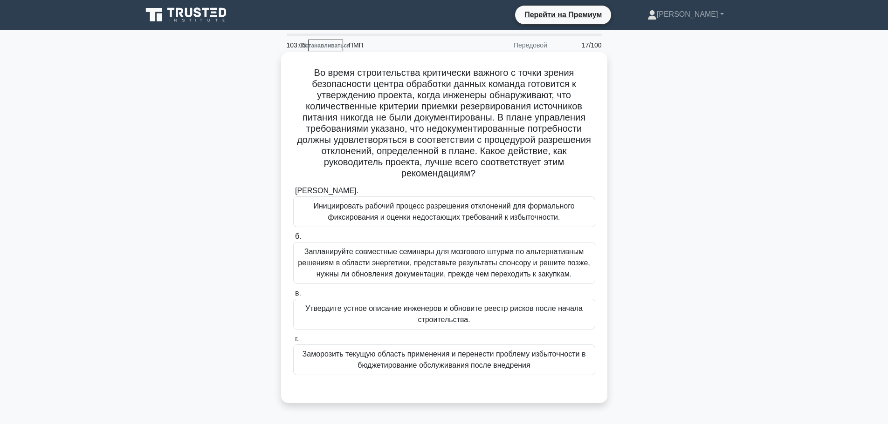
scroll to position [47, 0]
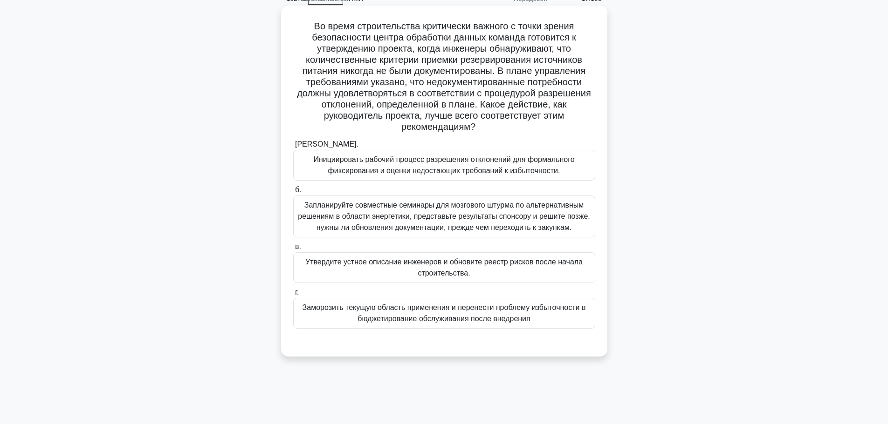
click at [416, 206] on font "Запланируйте совместные семинары для мозгового штурма по альтернативным решения…" at bounding box center [444, 216] width 292 height 30
click at [293, 193] on input "б. Запланируйте совместные семинары для мозгового штурма по альтернативным реше…" at bounding box center [293, 190] width 0 height 6
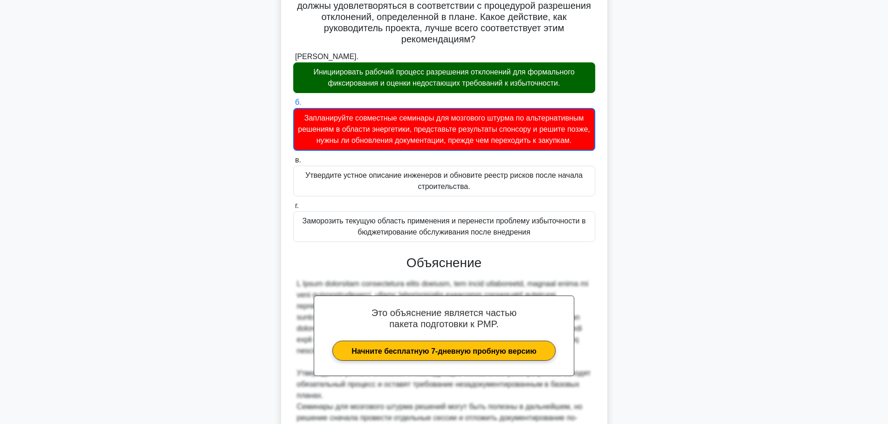
scroll to position [276, 0]
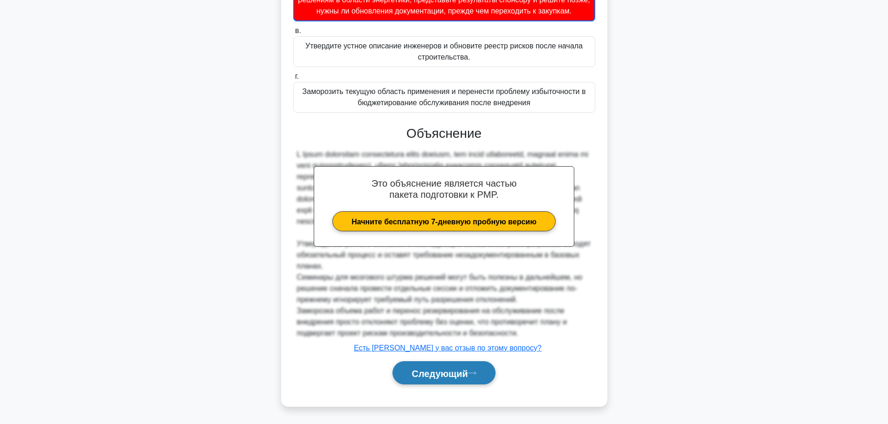
click at [436, 377] on font "Следующий" at bounding box center [439, 374] width 56 height 10
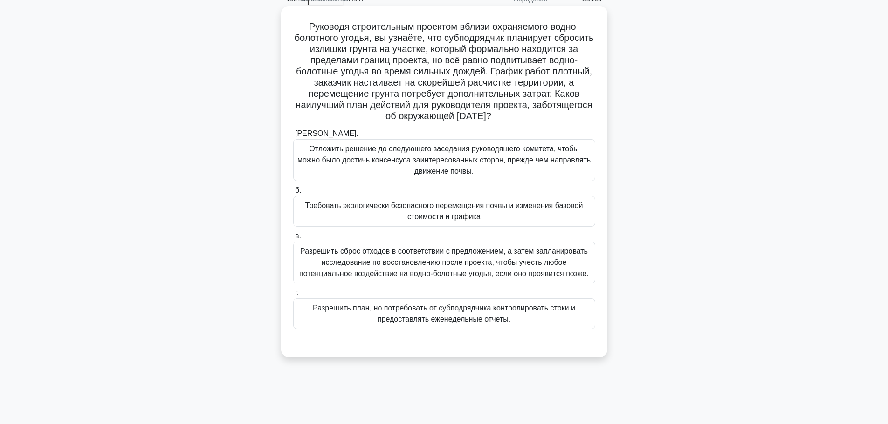
scroll to position [47, 0]
click at [424, 213] on font "Требовать экологически безопасного перемещения почвы и изменения базовой стоимо…" at bounding box center [444, 210] width 278 height 19
click at [293, 193] on input "б. Требовать экологически безопасного перемещения почвы и изменения базовой сто…" at bounding box center [293, 190] width 0 height 6
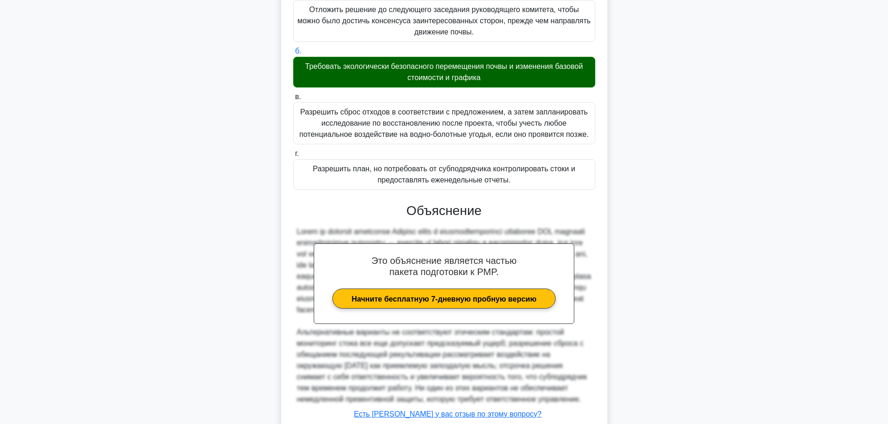
scroll to position [275, 0]
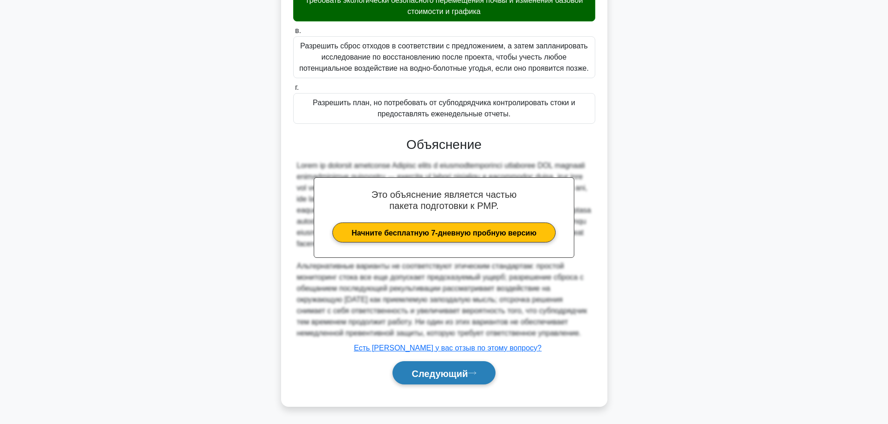
click at [411, 375] on font "Следующий" at bounding box center [439, 374] width 56 height 10
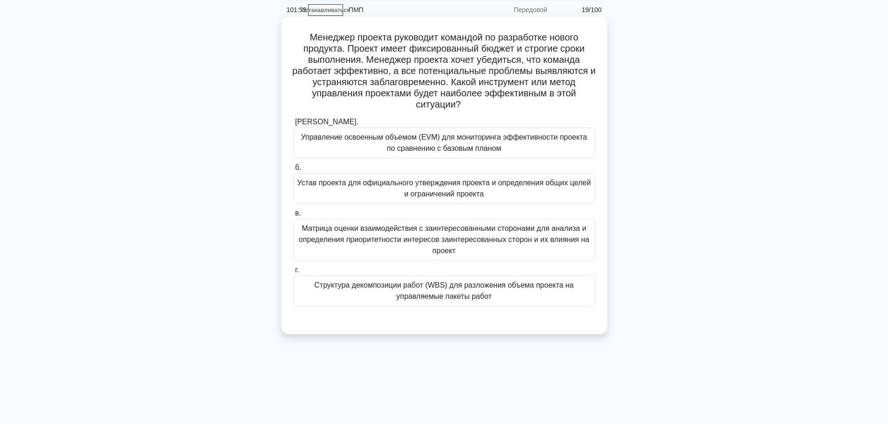
scroll to position [0, 0]
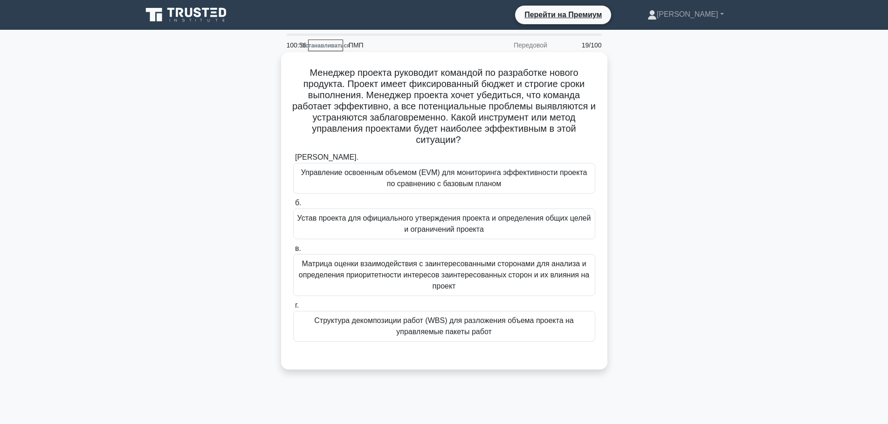
click at [460, 181] on font "Управление освоенным объемом (EVM) для мониторинга эффективности проекта по сра…" at bounding box center [444, 178] width 286 height 19
click at [459, 181] on font "Управление освоенным объемом (EVM) для мониторинга эффективности проекта по сра…" at bounding box center [444, 178] width 286 height 19
click at [293, 161] on input "[PERSON_NAME]. Управление освоенным объемом (EVM) для мониторинга эффективности…" at bounding box center [293, 158] width 0 height 6
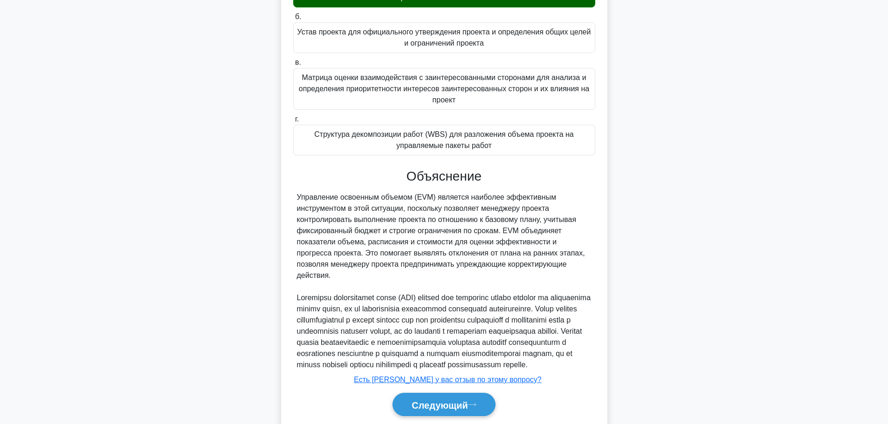
scroll to position [219, 0]
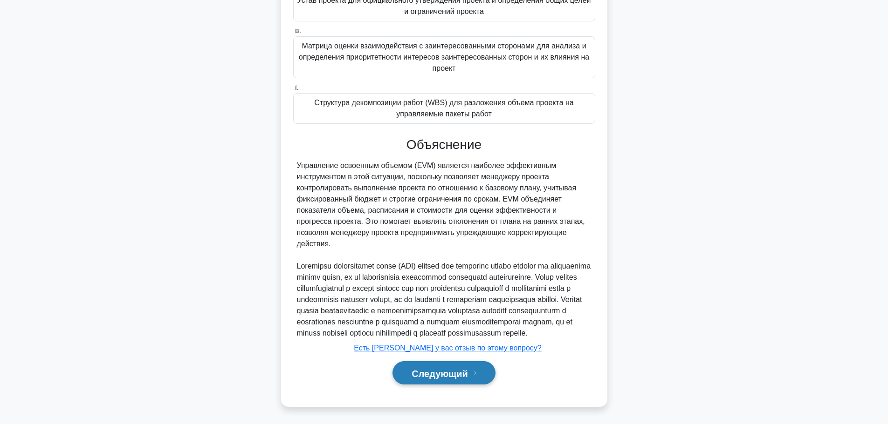
click at [446, 372] on font "Следующий" at bounding box center [439, 374] width 56 height 10
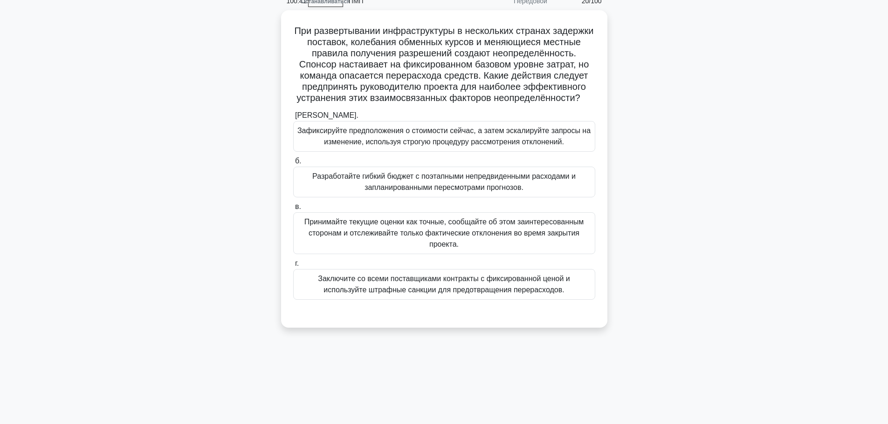
scroll to position [0, 0]
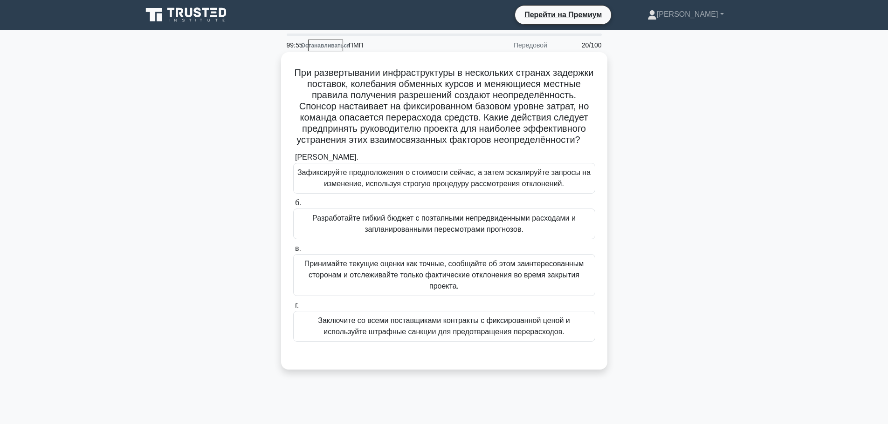
click at [455, 336] on font "Заключите со всеми поставщиками контракты с фиксированной ценой и используйте ш…" at bounding box center [444, 326] width 252 height 19
click at [293, 309] on input "г. Заключите со всеми поставщиками контракты с фиксированной ценой и используйт…" at bounding box center [293, 306] width 0 height 6
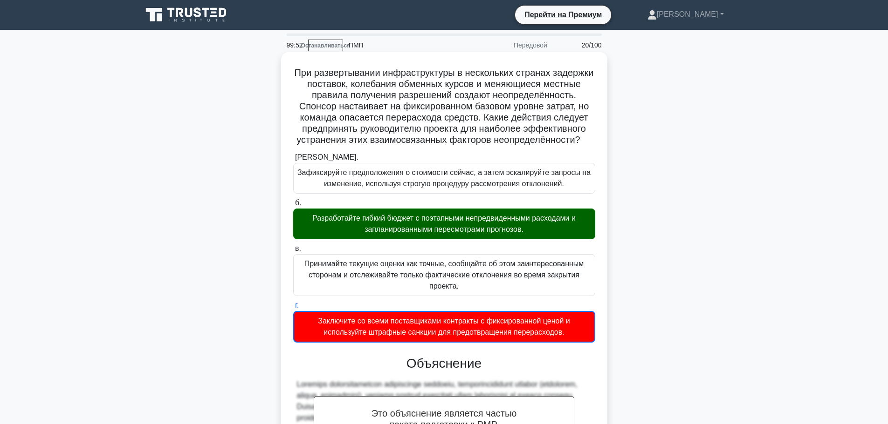
click at [479, 223] on div "Разработайте гибкий бюджет с поэтапными непредвиденными расходами и запланирова…" at bounding box center [444, 224] width 302 height 31
click at [293, 206] on input "б. Разработайте гибкий бюджет с поэтапными непредвиденными расходами и запланир…" at bounding box center [293, 203] width 0 height 6
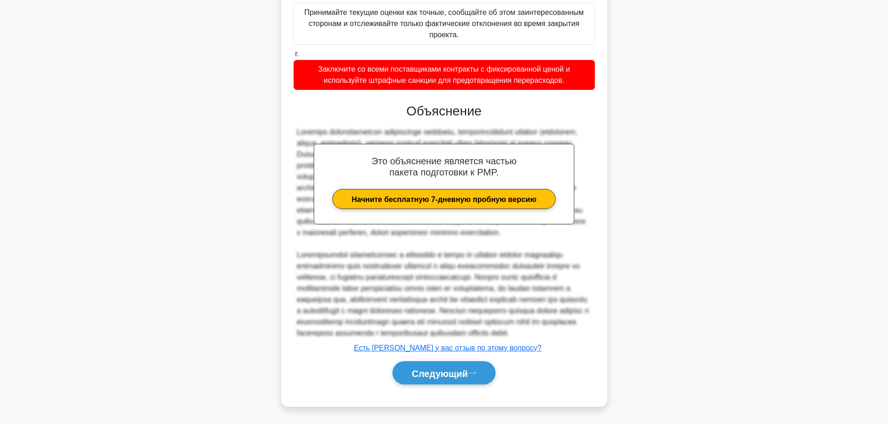
scroll to position [297, 0]
click at [433, 377] on font "Следующий" at bounding box center [439, 374] width 56 height 10
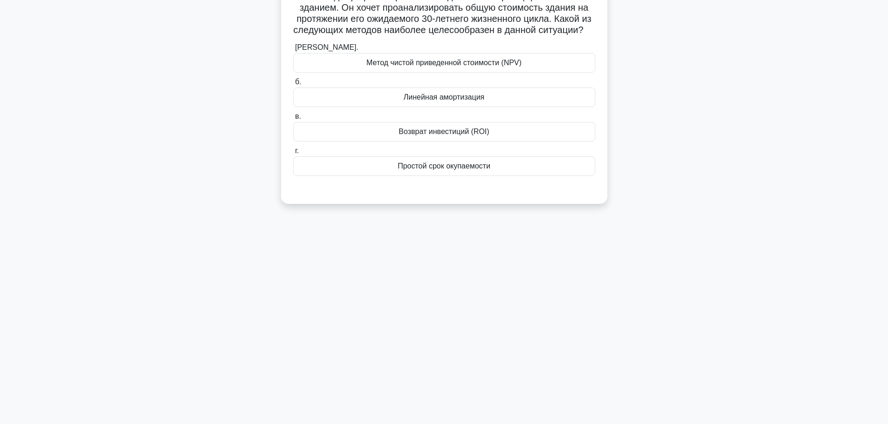
scroll to position [0, 0]
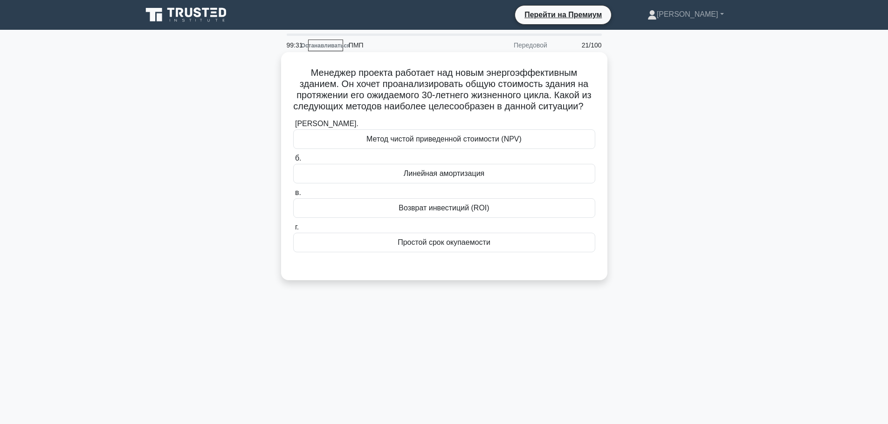
click at [445, 178] on font "Линейная амортизация" at bounding box center [444, 174] width 81 height 8
click at [293, 162] on input "б. Линейная амортизация" at bounding box center [293, 159] width 0 height 6
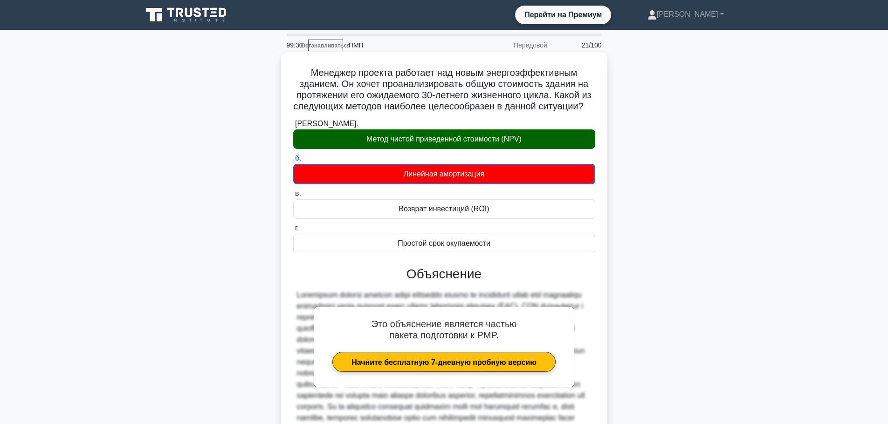
click at [461, 143] on font "Метод чистой приведенной стоимости (NPV)" at bounding box center [443, 139] width 155 height 8
click at [293, 127] on input "[PERSON_NAME]. Метод чистой приведенной стоимости (NPV)" at bounding box center [293, 124] width 0 height 6
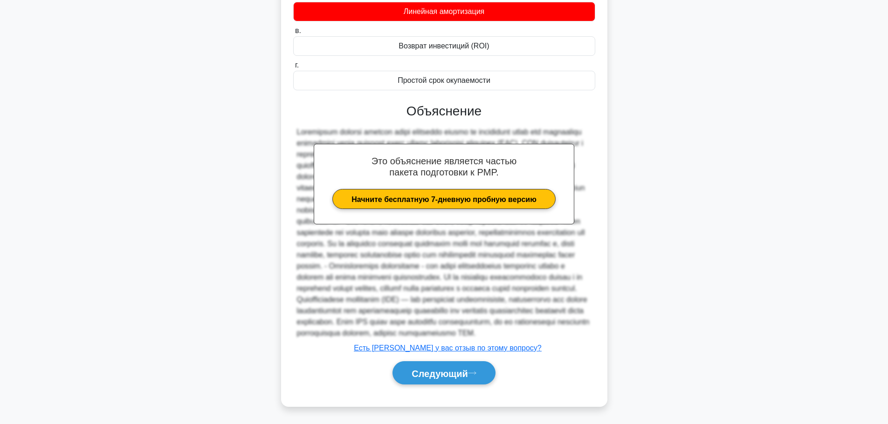
scroll to position [208, 0]
click at [456, 384] on button "Следующий" at bounding box center [443, 374] width 103 height 24
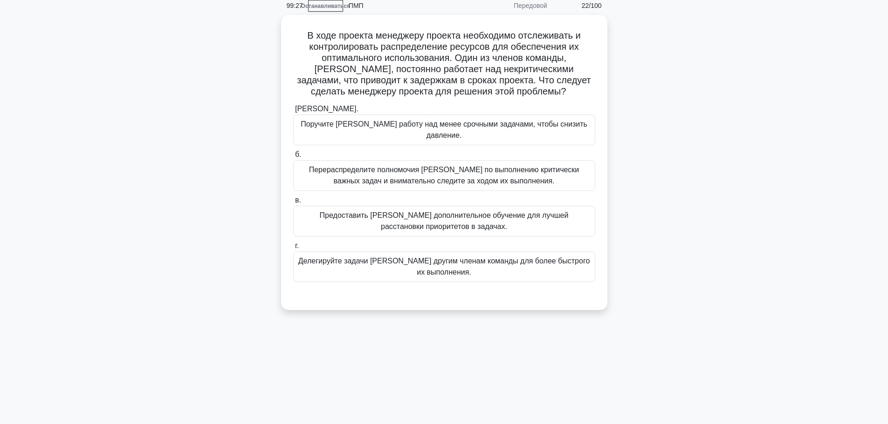
scroll to position [0, 0]
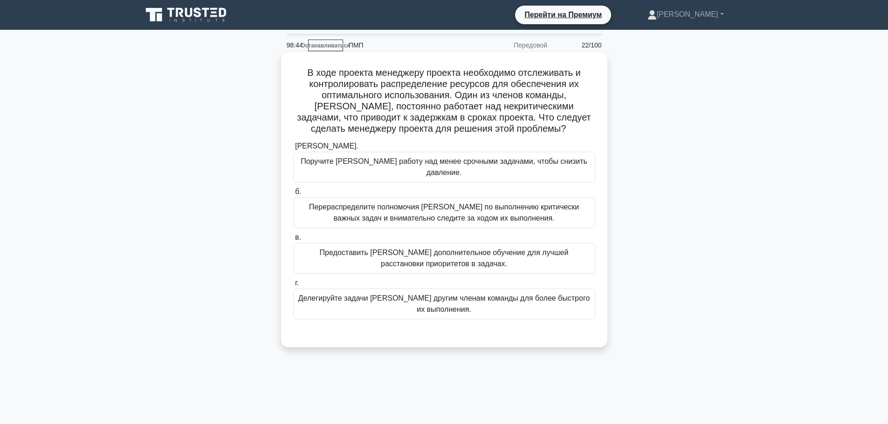
click at [429, 249] on font "Предоставить [PERSON_NAME] дополнительное обучение для лучшей расстановки приор…" at bounding box center [444, 258] width 249 height 19
click at [293, 241] on input "в. Предоставить [PERSON_NAME] дополнительное обучение для лучшей расстановки пр…" at bounding box center [293, 238] width 0 height 6
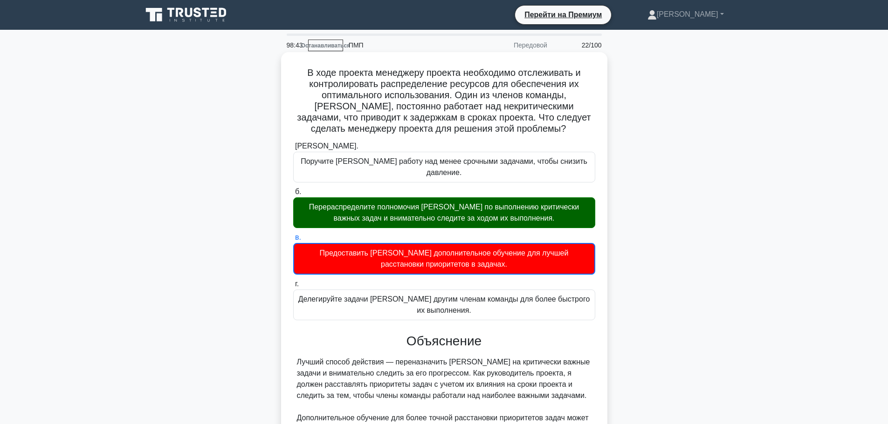
click at [452, 232] on label "в. Предоставить [PERSON_NAME] дополнительное обучение для лучшей расстановки пр…" at bounding box center [444, 253] width 302 height 43
click at [293, 235] on input "в. Предоставить [PERSON_NAME] дополнительное обучение для лучшей расстановки пр…" at bounding box center [293, 238] width 0 height 6
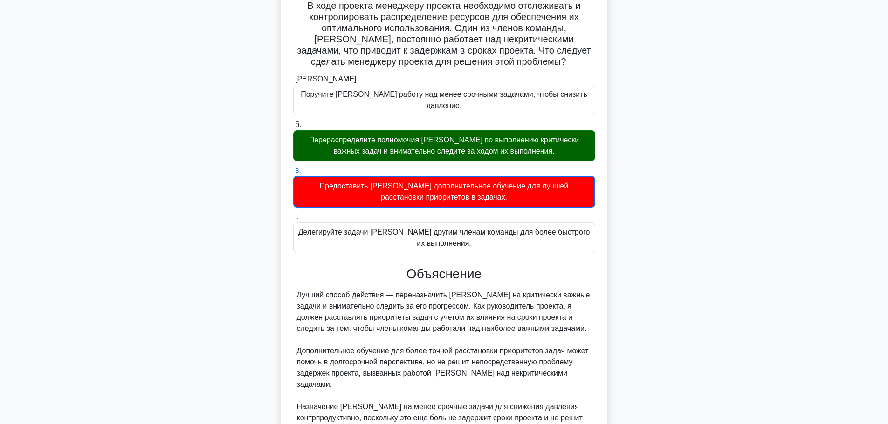
scroll to position [186, 0]
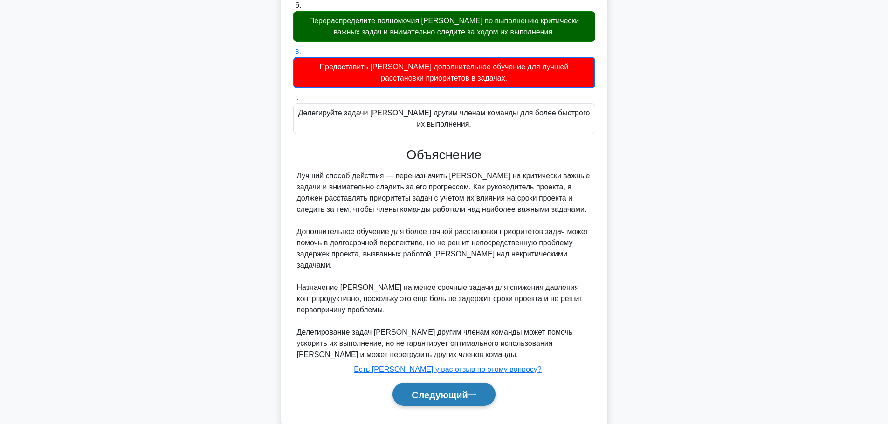
click at [443, 390] on font "Следующий" at bounding box center [439, 395] width 56 height 10
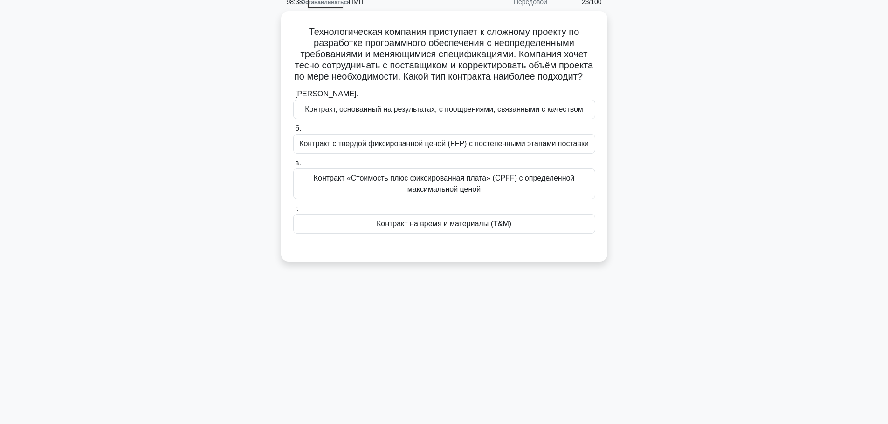
scroll to position [0, 0]
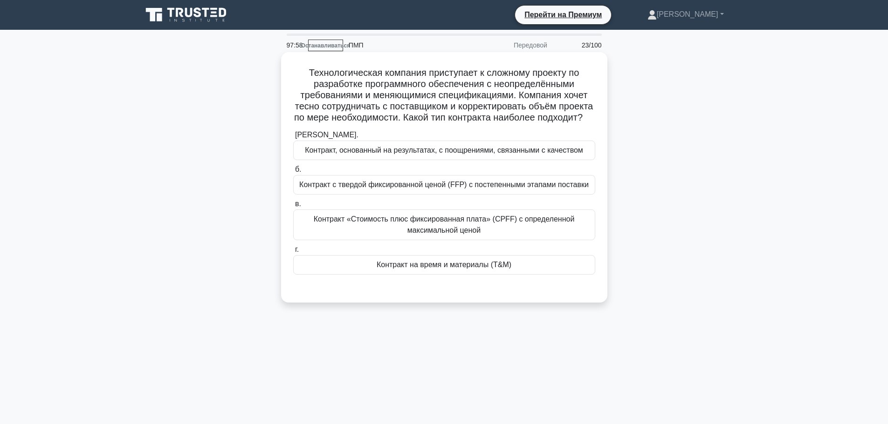
click at [459, 234] on font "Контракт «Стоимость плюс фиксированная плата» (CPFF) с определенной максимально…" at bounding box center [444, 224] width 261 height 19
click at [293, 207] on input "в. Контракт «Стоимость плюс фиксированная плата» (CPFF) с определенной максимал…" at bounding box center [293, 204] width 0 height 6
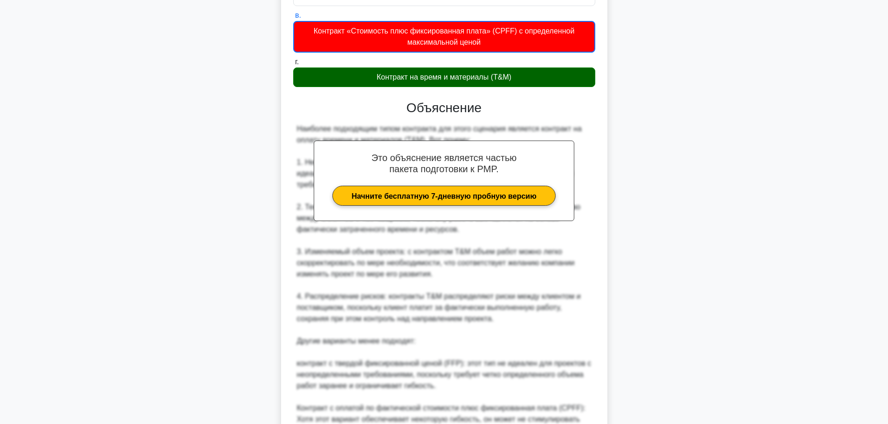
scroll to position [421, 0]
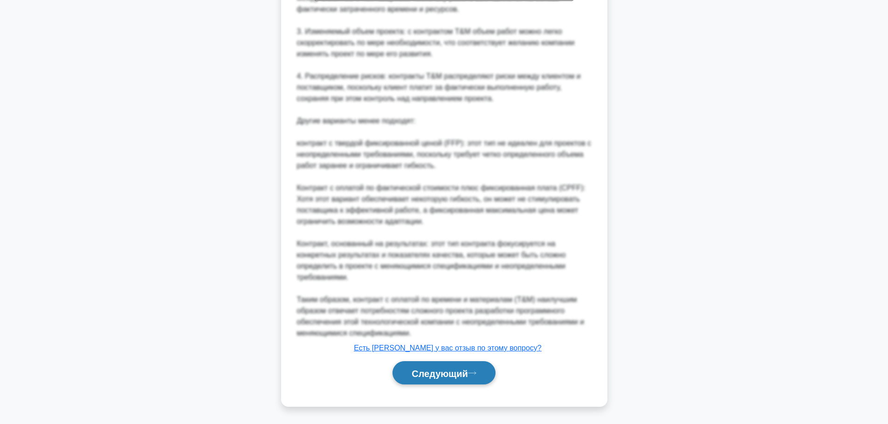
click at [445, 370] on font "Следующий" at bounding box center [439, 374] width 56 height 10
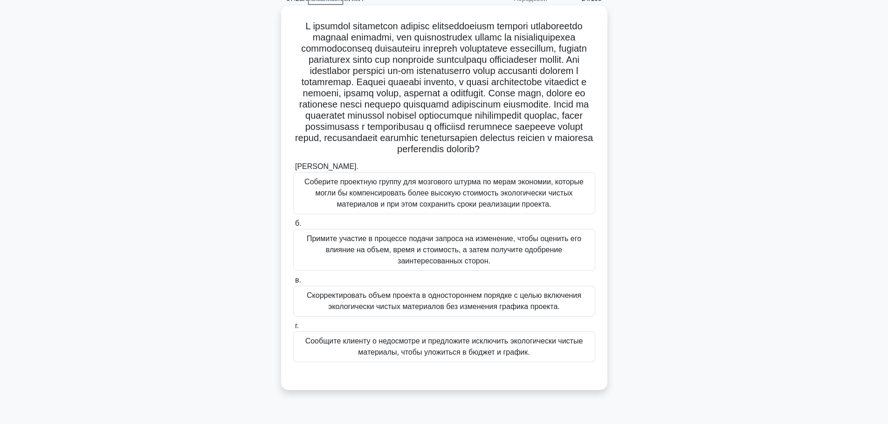
scroll to position [79, 0]
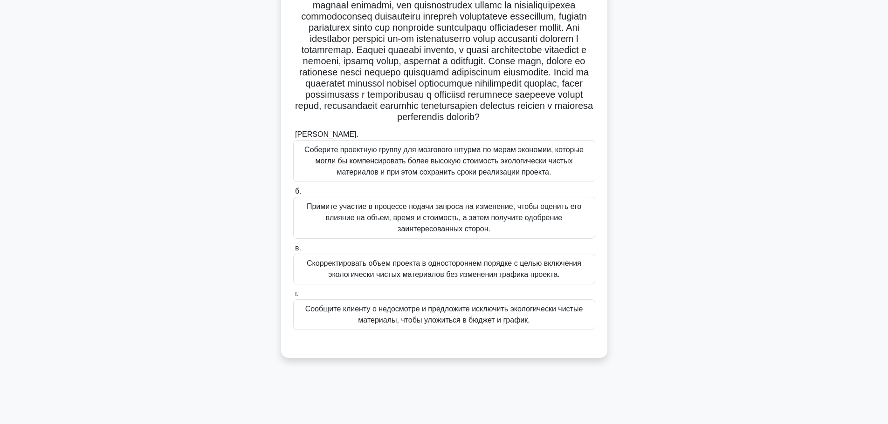
click at [494, 235] on font "Примите участие в процессе подачи запроса на изменение, чтобы оценить его влиян…" at bounding box center [444, 218] width 294 height 34
click at [293, 195] on input "б. Примите участие в процессе подачи запроса на изменение, чтобы оценить его вл…" at bounding box center [293, 192] width 0 height 6
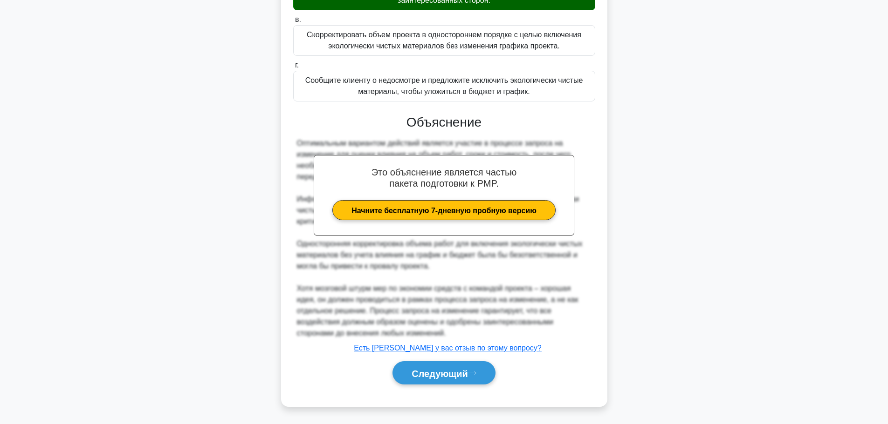
scroll to position [331, 0]
click at [438, 363] on button "Следующий" at bounding box center [443, 374] width 103 height 24
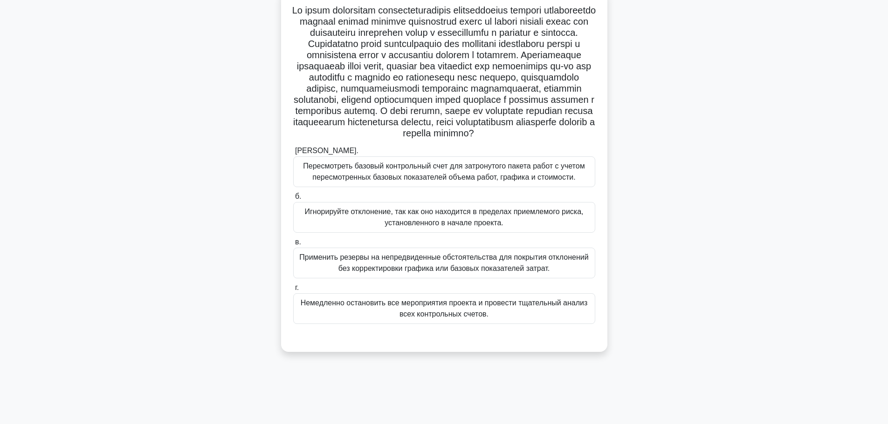
scroll to position [79, 0]
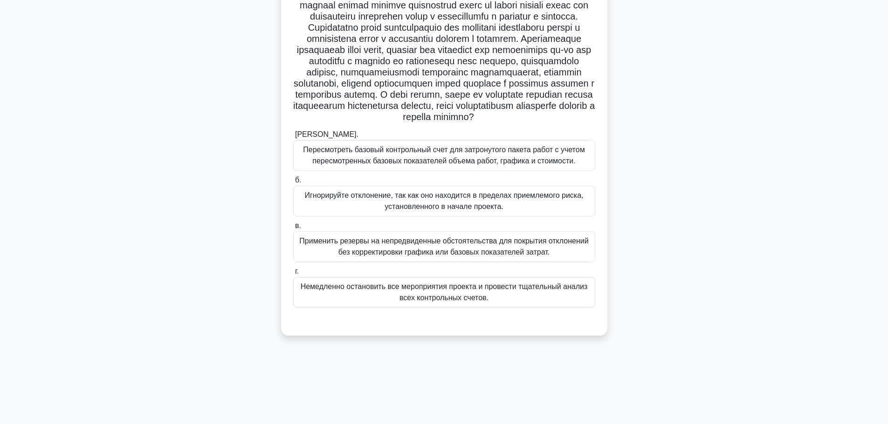
click at [363, 165] on font "Пересмотреть базовый контрольный счет для затронутого пакета работ с учетом пер…" at bounding box center [443, 155] width 281 height 19
click at [293, 138] on input "[PERSON_NAME]. Пересмотреть базовый контрольный счет для затронутого пакета раб…" at bounding box center [293, 135] width 0 height 6
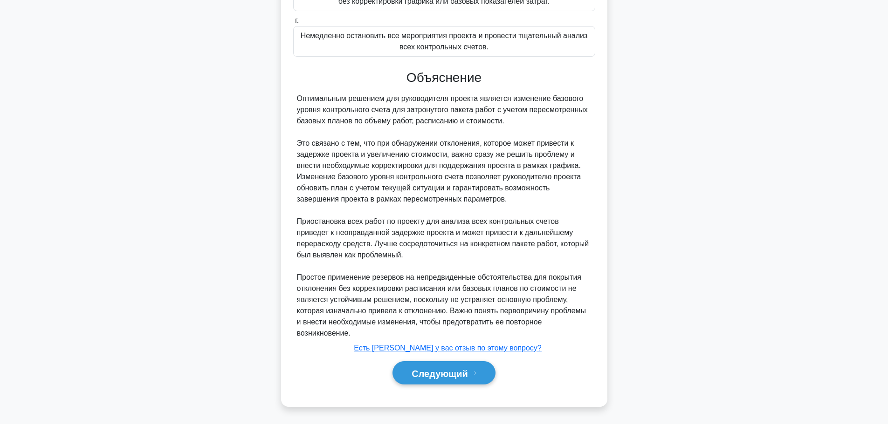
scroll to position [353, 0]
click at [439, 361] on div "Следующий" at bounding box center [444, 373] width 302 height 31
click at [440, 373] on font "Следующий" at bounding box center [439, 374] width 56 height 10
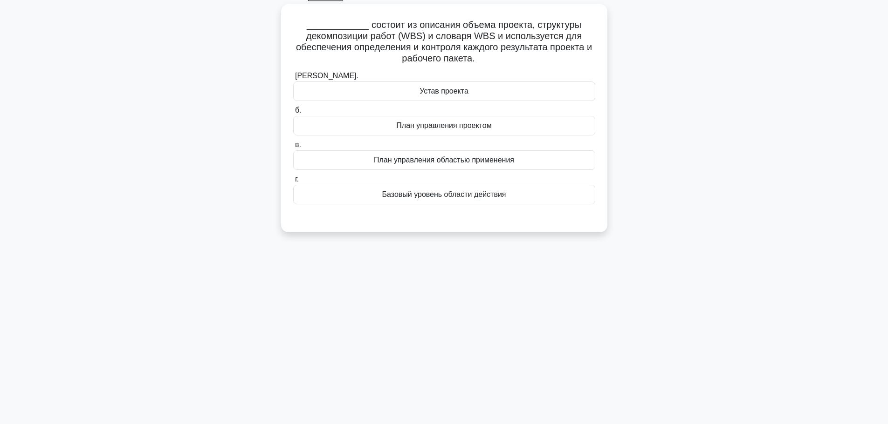
scroll to position [0, 0]
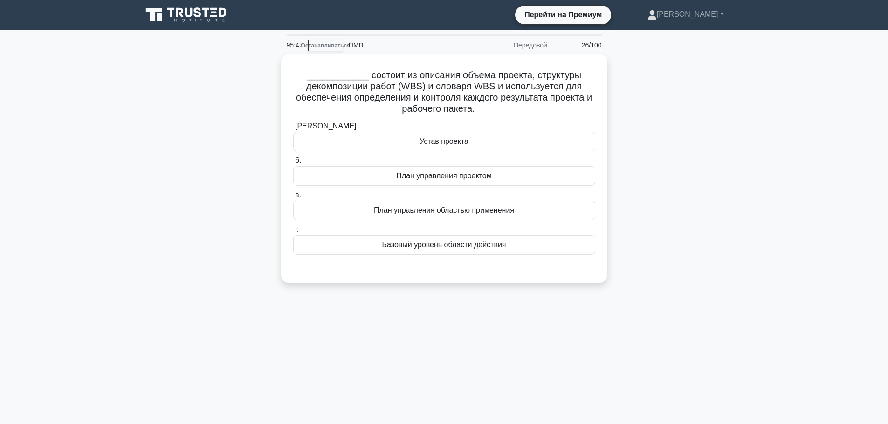
click at [627, 90] on div "____________ состоит из описания объема проекта, структуры декомпозиции работ (…" at bounding box center [444, 175] width 615 height 240
click at [515, 238] on div "Базовый уровень области действия" at bounding box center [444, 243] width 302 height 20
click at [293, 231] on input "г. Базовый уровень области действия" at bounding box center [293, 228] width 0 height 6
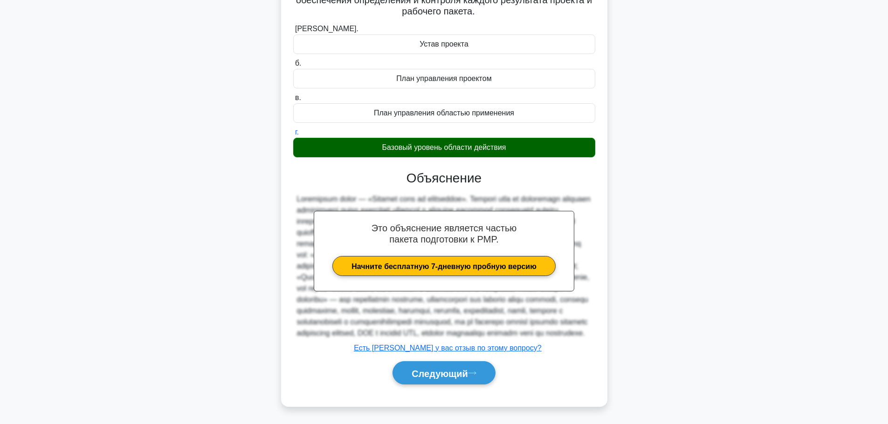
scroll to position [118, 0]
click at [465, 374] on font "Следующий" at bounding box center [439, 374] width 56 height 10
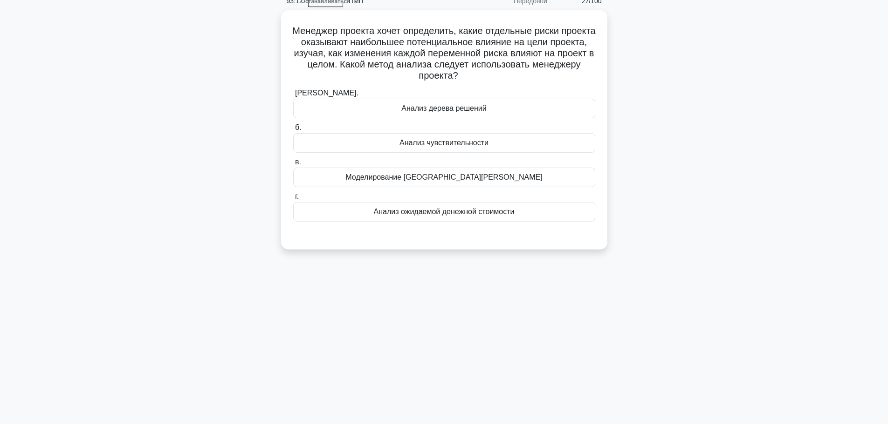
scroll to position [0, 0]
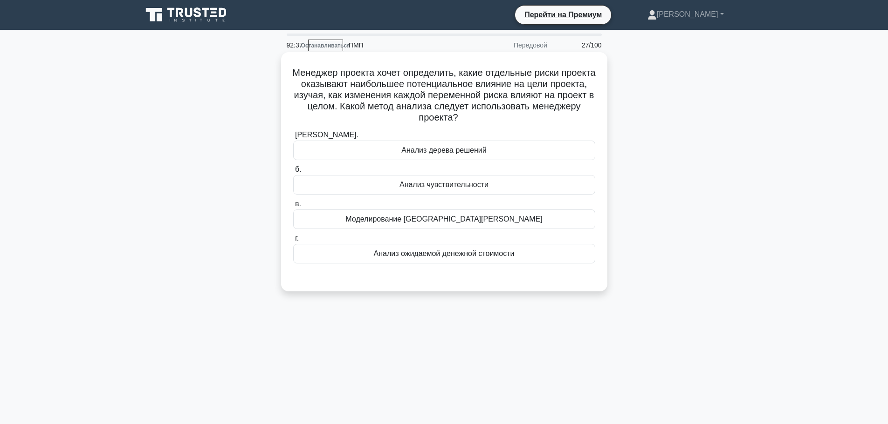
click at [446, 223] on font "Моделирование [GEOGRAPHIC_DATA][PERSON_NAME]" at bounding box center [443, 219] width 197 height 8
click at [293, 207] on input "в. Моделирование [GEOGRAPHIC_DATA][PERSON_NAME]" at bounding box center [293, 204] width 0 height 6
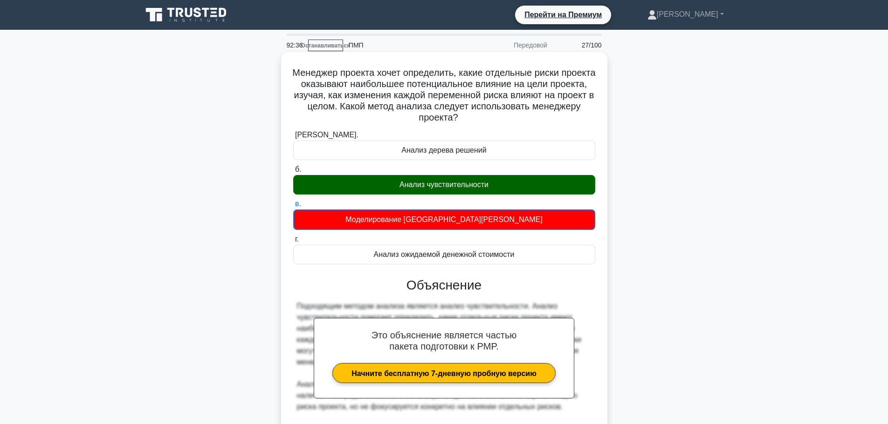
click at [452, 191] on font "Анализ чувствительности" at bounding box center [443, 184] width 89 height 11
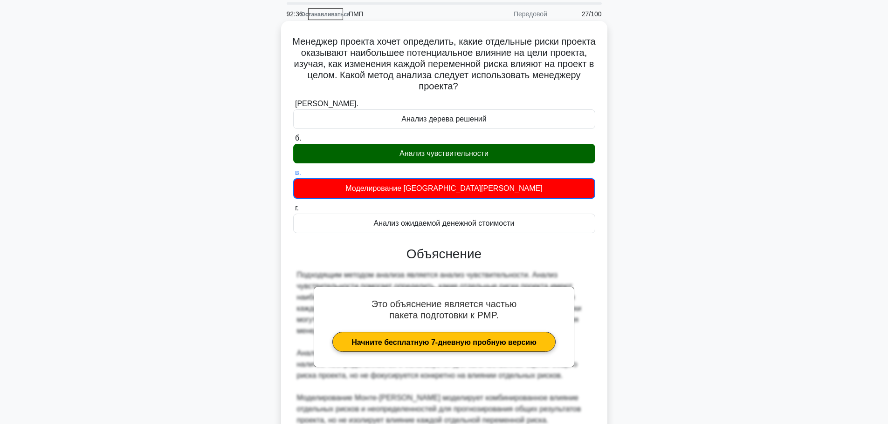
scroll to position [175, 0]
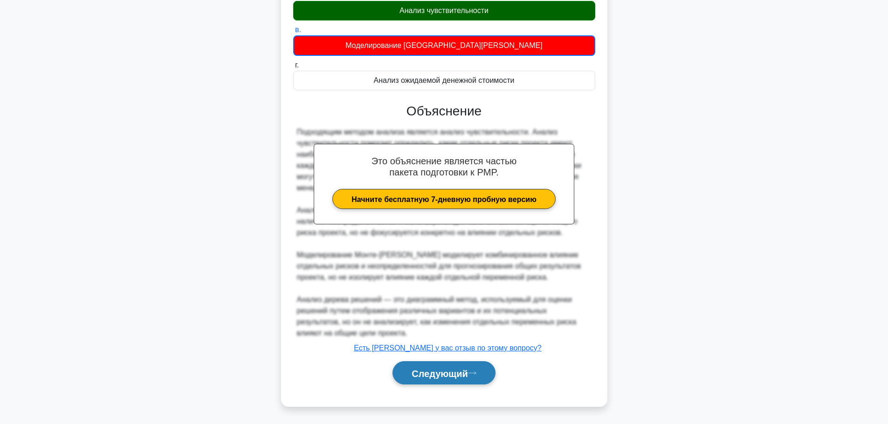
click at [433, 375] on font "Следующий" at bounding box center [439, 374] width 56 height 10
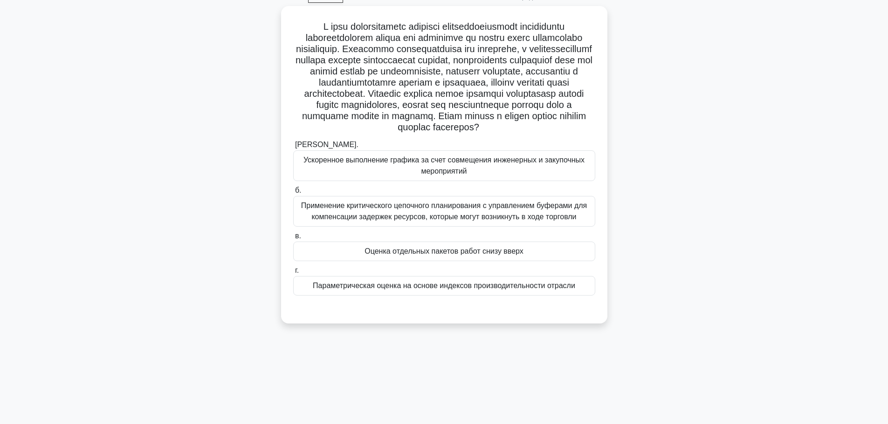
scroll to position [32, 0]
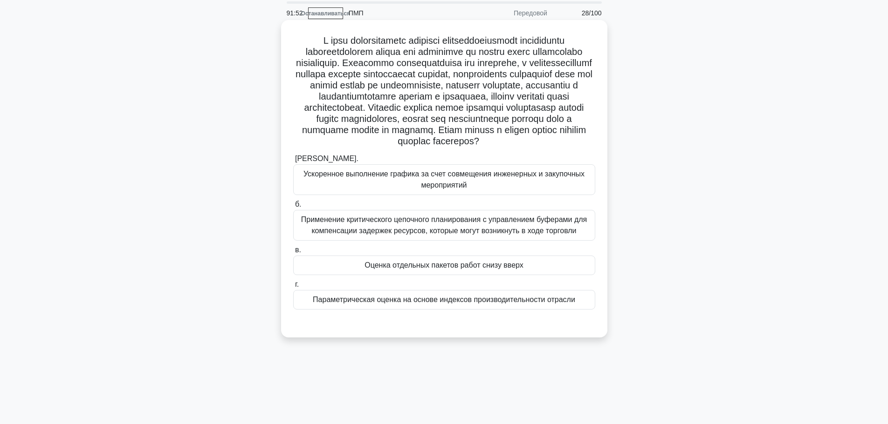
click at [500, 269] on font "Оценка отдельных пакетов работ снизу вверх" at bounding box center [443, 265] width 159 height 8
click at [293, 253] on input "в. Оценка отдельных пакетов работ снизу вверх" at bounding box center [293, 250] width 0 height 6
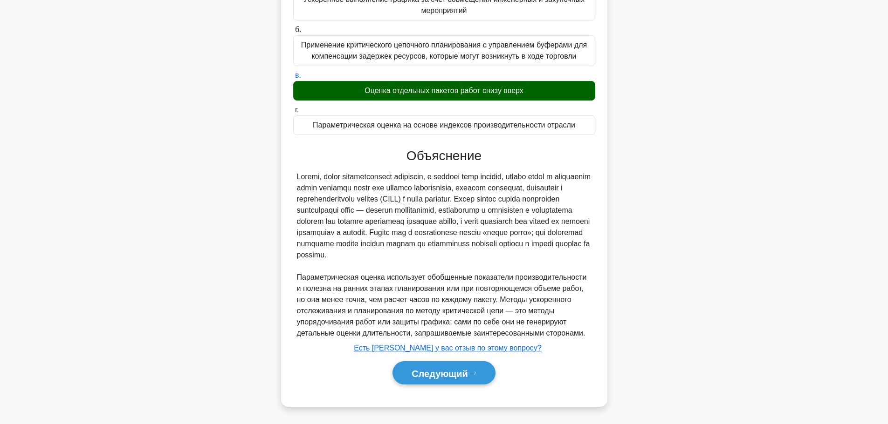
scroll to position [219, 0]
click at [422, 383] on button "Следующий" at bounding box center [443, 374] width 103 height 24
click at [427, 376] on font "Следующий" at bounding box center [439, 374] width 56 height 10
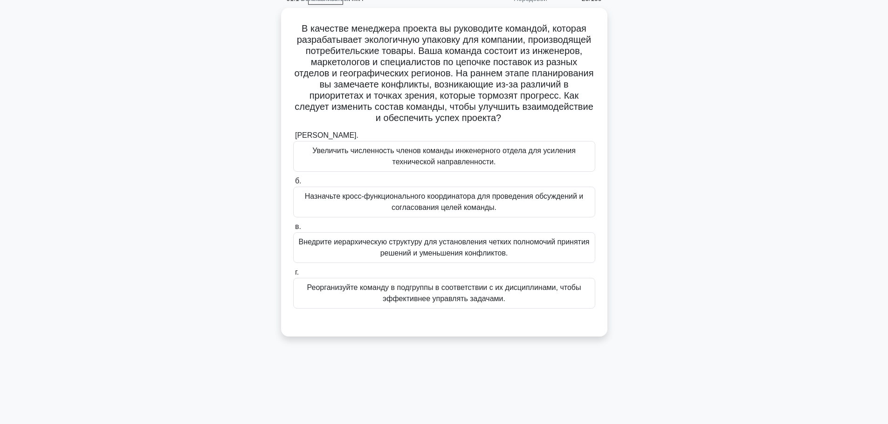
scroll to position [79, 0]
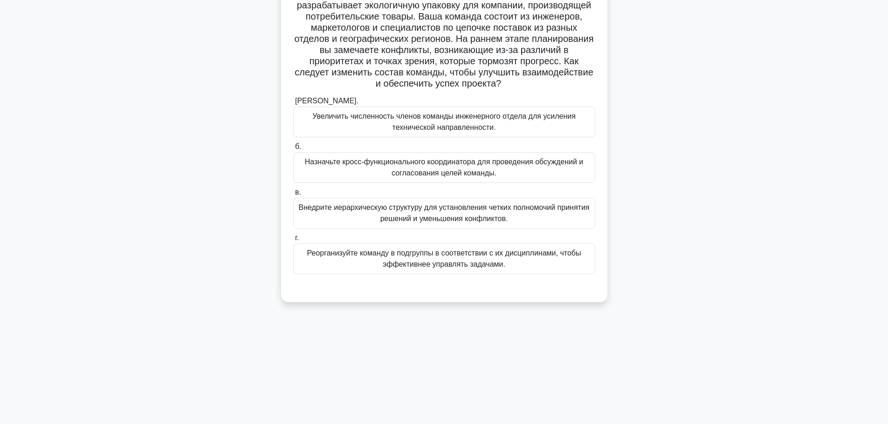
click at [454, 217] on font "Внедрите иерархическую структуру для установления четких полномочий принятия ре…" at bounding box center [443, 213] width 291 height 19
click at [293, 196] on input "в. Внедрите иерархическую структуру для установления четких полномочий принятия…" at bounding box center [293, 193] width 0 height 6
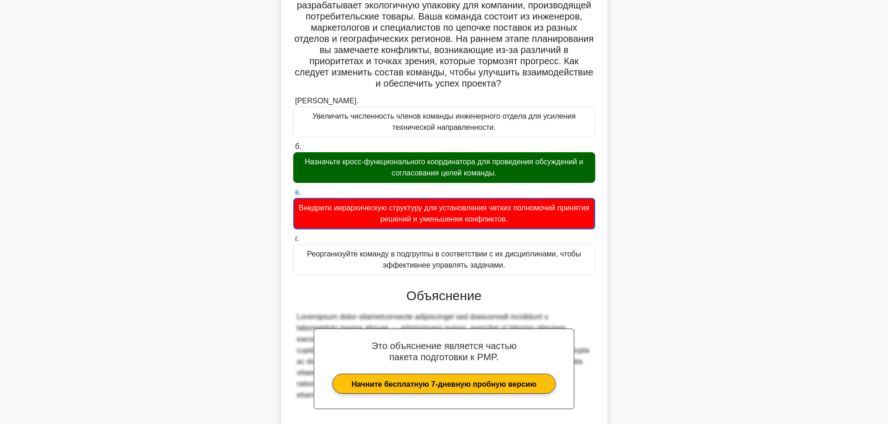
click at [438, 172] on font "Назначьте кросс-функционального координатора для проведения обсуждений и соглас…" at bounding box center [444, 167] width 279 height 19
click at [293, 150] on input "б. Назначьте кросс-функционального координатора для проведения обсуждений и сог…" at bounding box center [293, 147] width 0 height 6
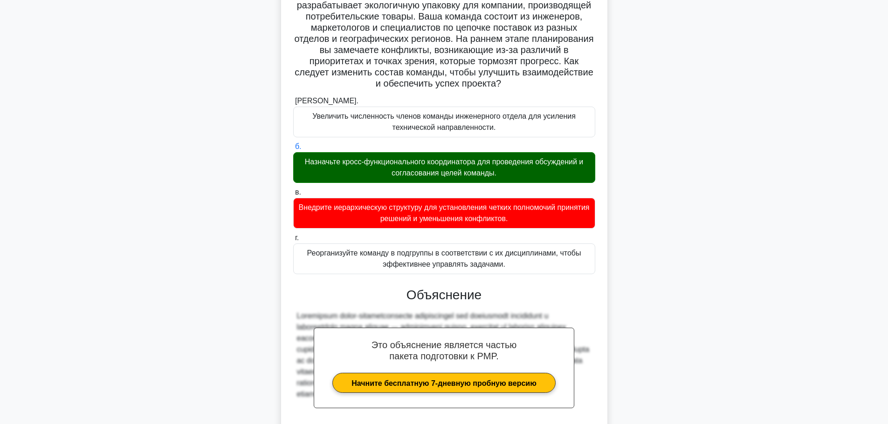
scroll to position [163, 0]
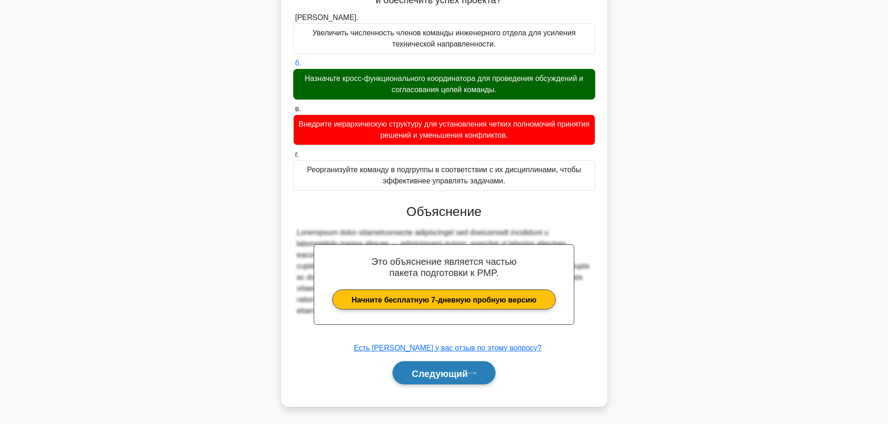
click at [434, 374] on font "Следующий" at bounding box center [439, 374] width 56 height 10
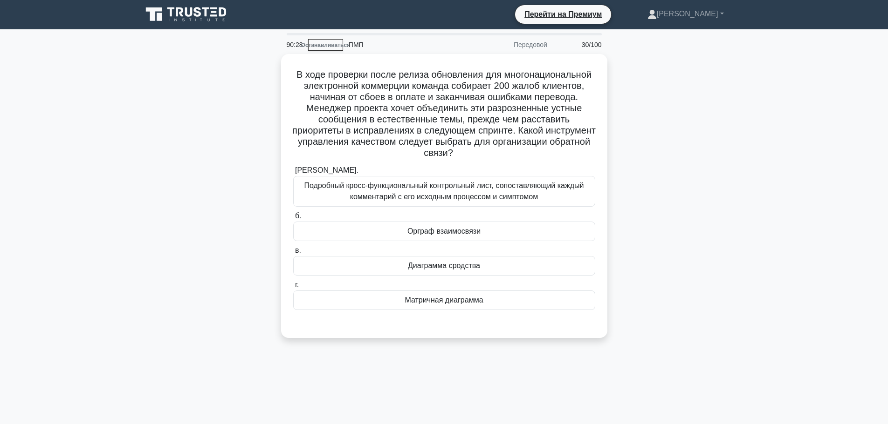
scroll to position [0, 0]
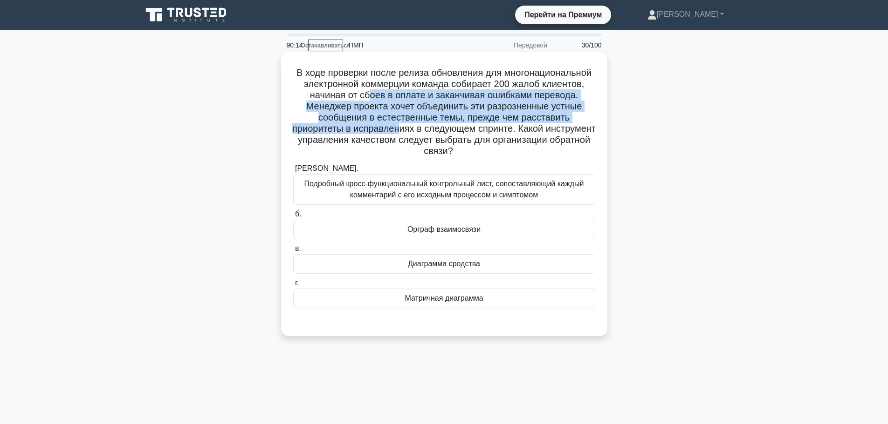
drag, startPoint x: 464, startPoint y: 126, endPoint x: 464, endPoint y: 91, distance: 34.9
click at [464, 91] on font "В ходе проверки после релиза обновления для многонациональной электронной комме…" at bounding box center [443, 112] width 303 height 89
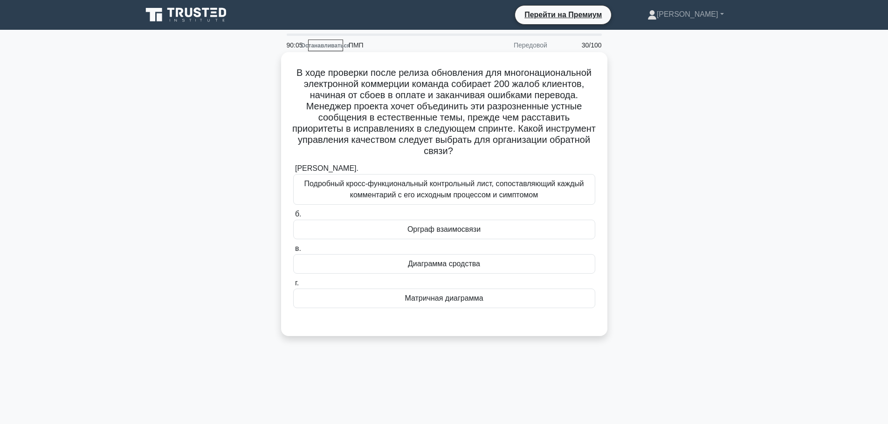
click at [460, 267] on font "Диаграмма сродства" at bounding box center [444, 264] width 72 height 8
click at [293, 252] on input "в. Диаграмма сродства" at bounding box center [293, 249] width 0 height 6
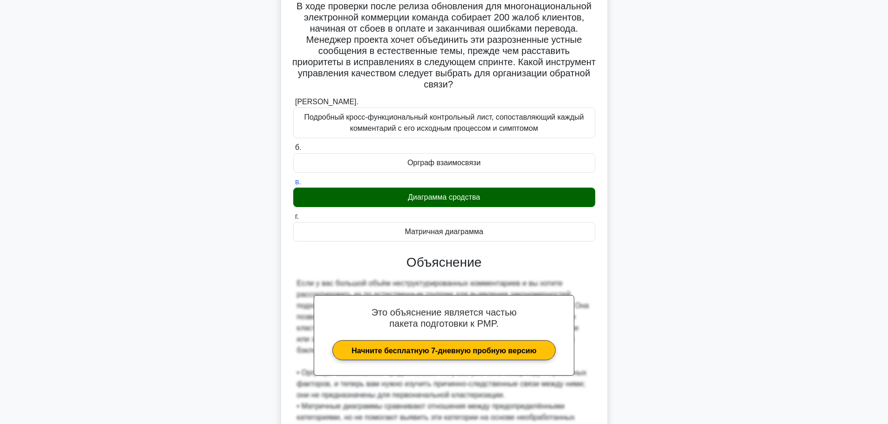
scroll to position [197, 0]
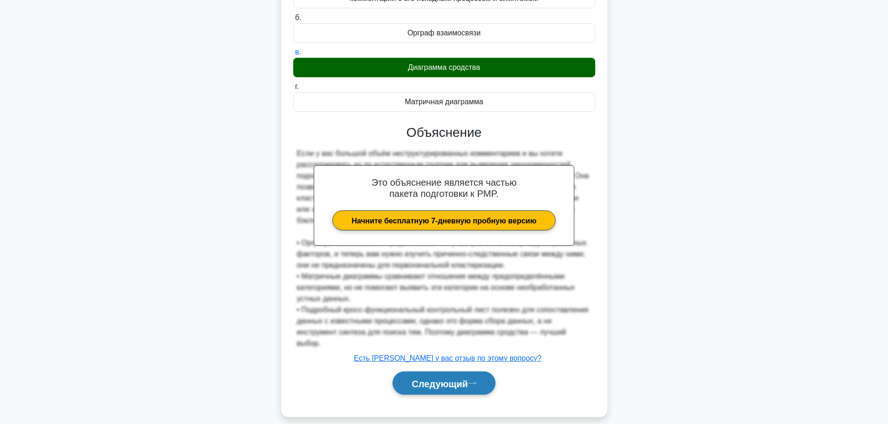
click at [443, 379] on font "Следующий" at bounding box center [439, 384] width 56 height 10
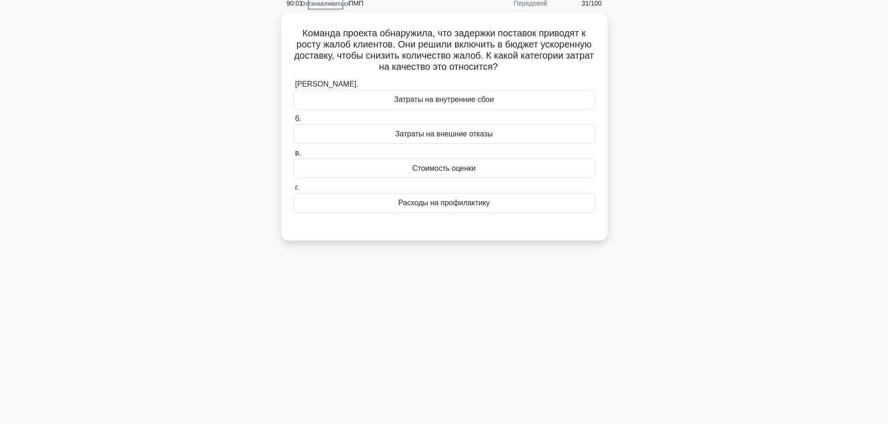
scroll to position [0, 0]
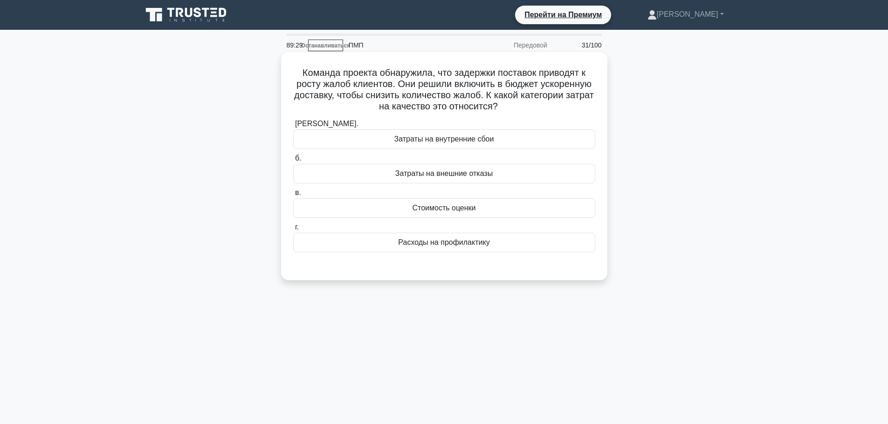
click at [433, 250] on div "Расходы на профилактику" at bounding box center [444, 243] width 302 height 20
click at [293, 231] on input "г. Расходы на профилактику" at bounding box center [293, 228] width 0 height 6
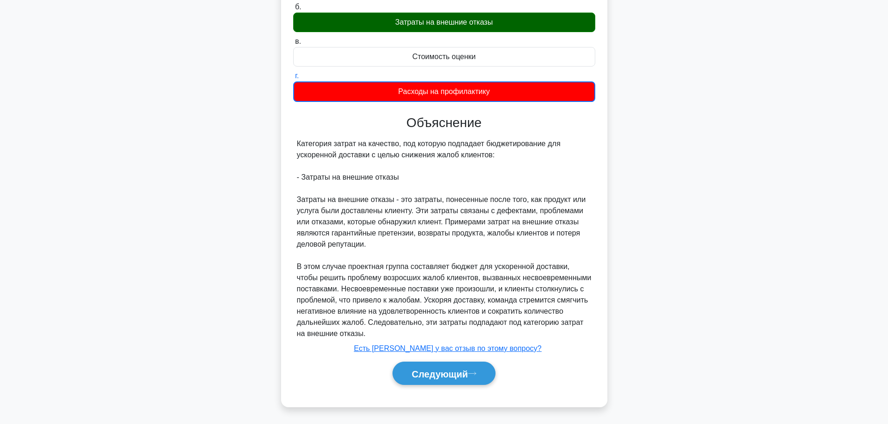
scroll to position [153, 0]
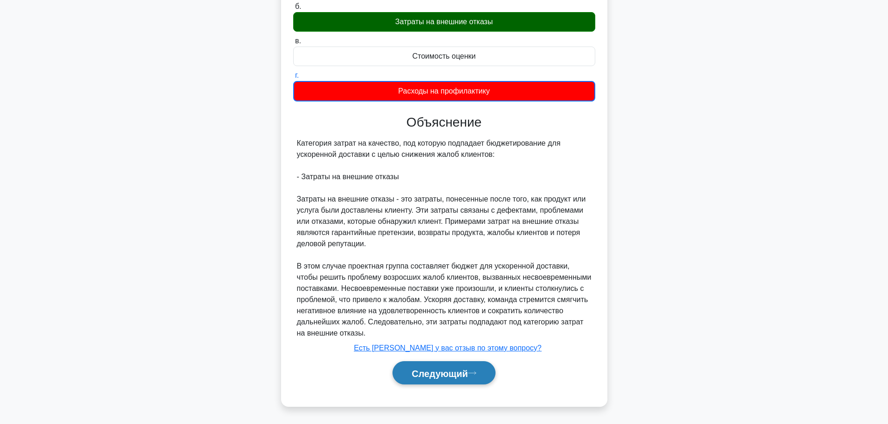
click at [434, 371] on font "Следующий" at bounding box center [439, 374] width 56 height 10
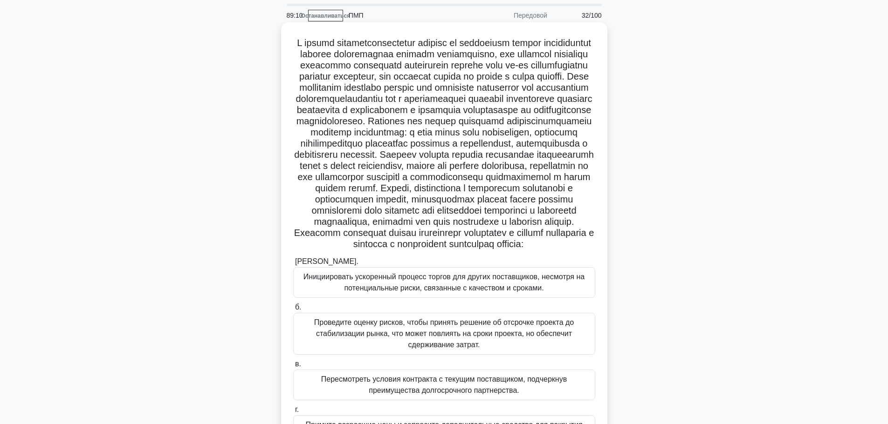
scroll to position [47, 0]
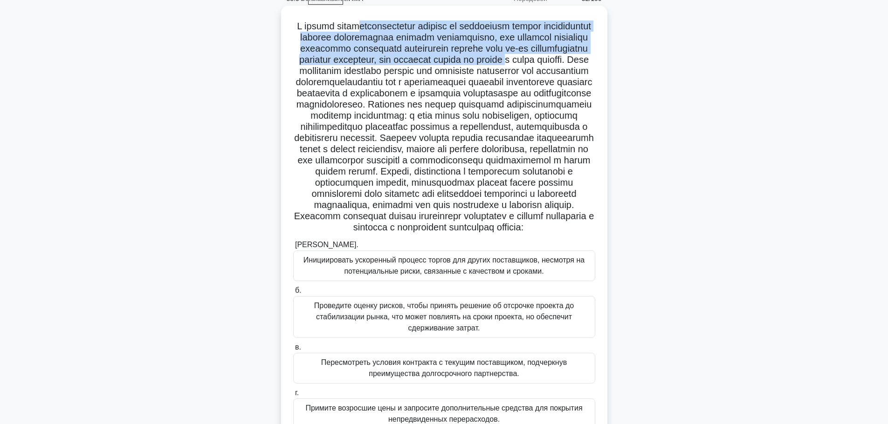
drag, startPoint x: 383, startPoint y: 74, endPoint x: 377, endPoint y: 27, distance: 46.9
click at [377, 27] on font at bounding box center [444, 127] width 300 height 212
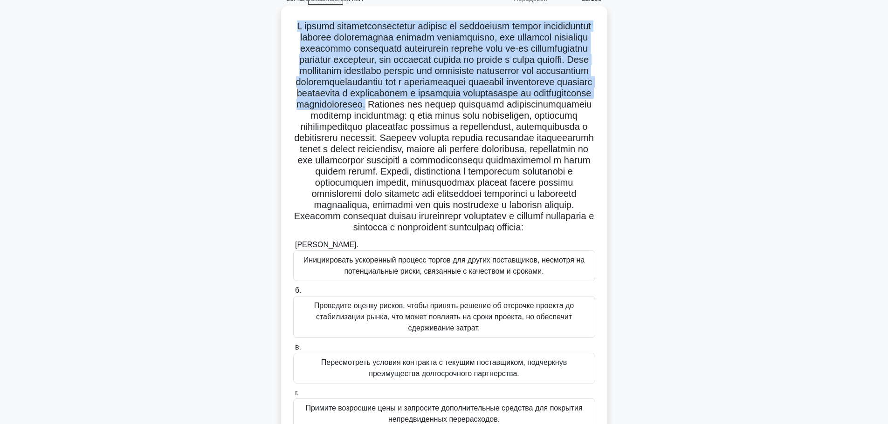
drag, startPoint x: 473, startPoint y: 117, endPoint x: 306, endPoint y: 27, distance: 190.1
click at [306, 27] on h5 ".spinner_0XTQ{transform-origin:center;animation:spinner_y6GP .75s linear infini…" at bounding box center [444, 127] width 304 height 213
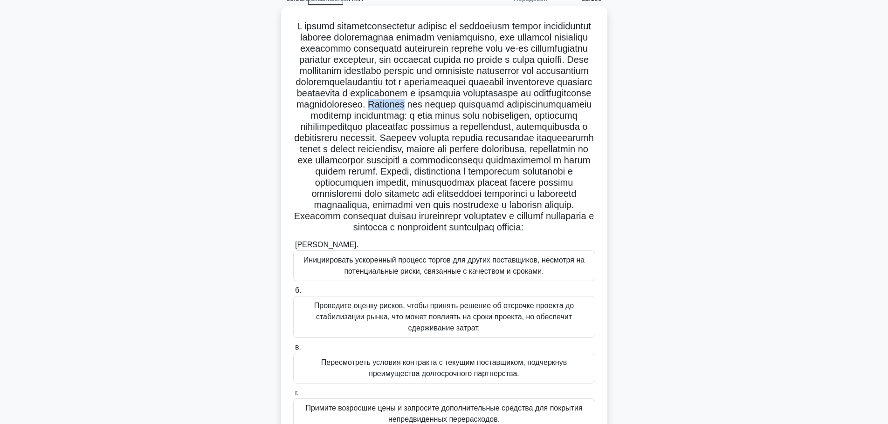
drag, startPoint x: 478, startPoint y: 115, endPoint x: 519, endPoint y: 120, distance: 41.3
click at [519, 120] on font at bounding box center [444, 127] width 300 height 212
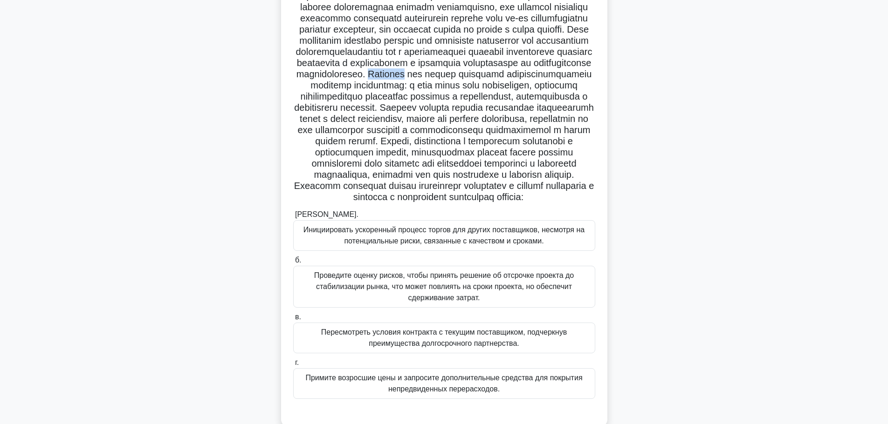
scroll to position [93, 0]
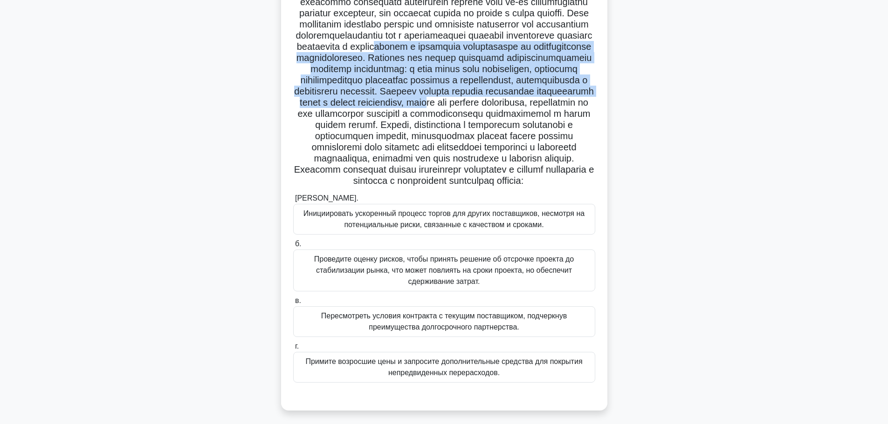
drag, startPoint x: 460, startPoint y: 122, endPoint x: 438, endPoint y: 64, distance: 62.0
click at [438, 64] on font at bounding box center [444, 80] width 300 height 212
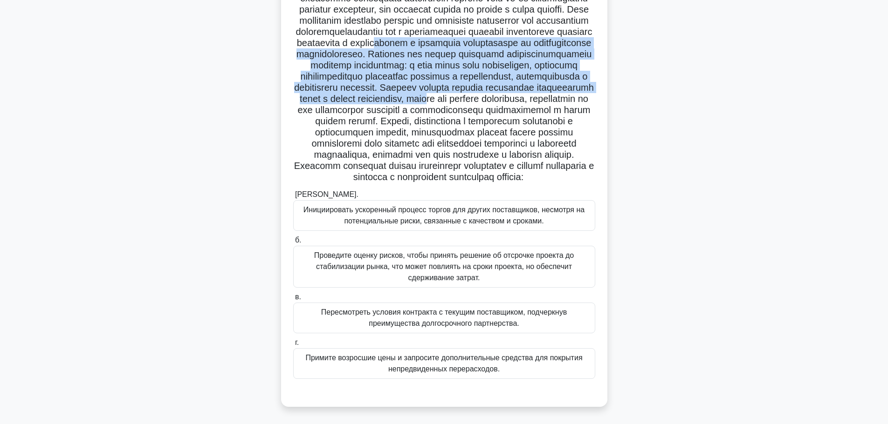
scroll to position [131, 0]
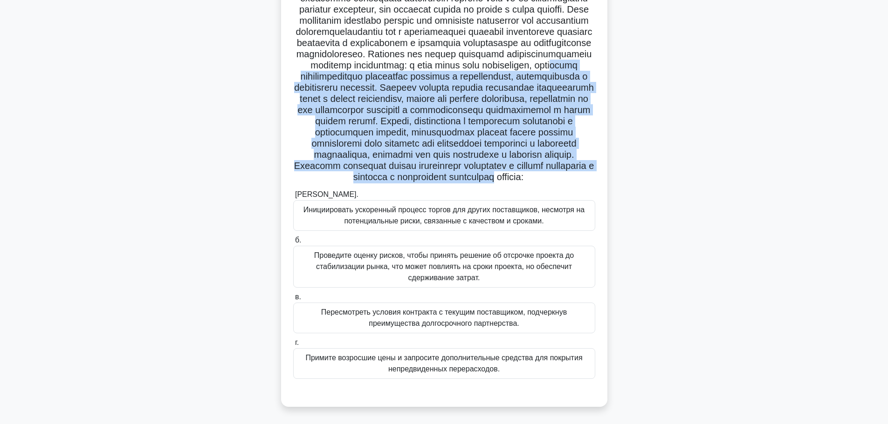
drag, startPoint x: 475, startPoint y: 178, endPoint x: 438, endPoint y: 50, distance: 133.6
click at [438, 50] on font at bounding box center [444, 77] width 300 height 212
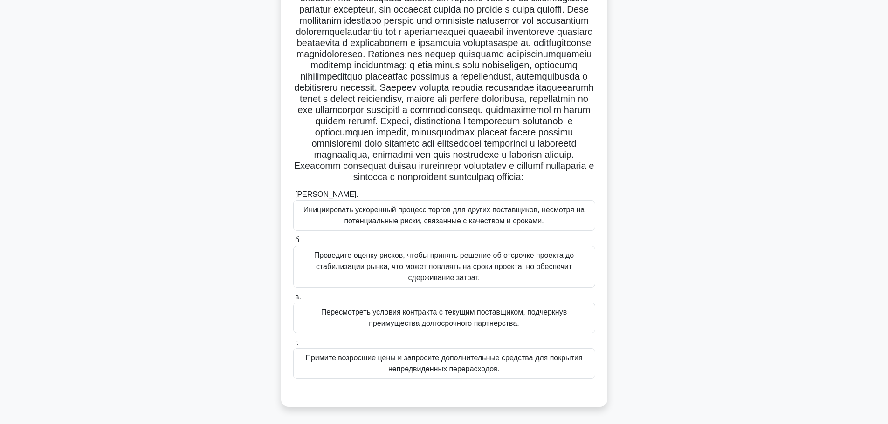
click at [523, 370] on font "Примите возросшие цены и запросите дополнительные средства для покрытия непредв…" at bounding box center [444, 364] width 294 height 22
click at [293, 346] on input "г. Примите возросшие цены и запросите дополнительные средства для покрытия непр…" at bounding box center [293, 343] width 0 height 6
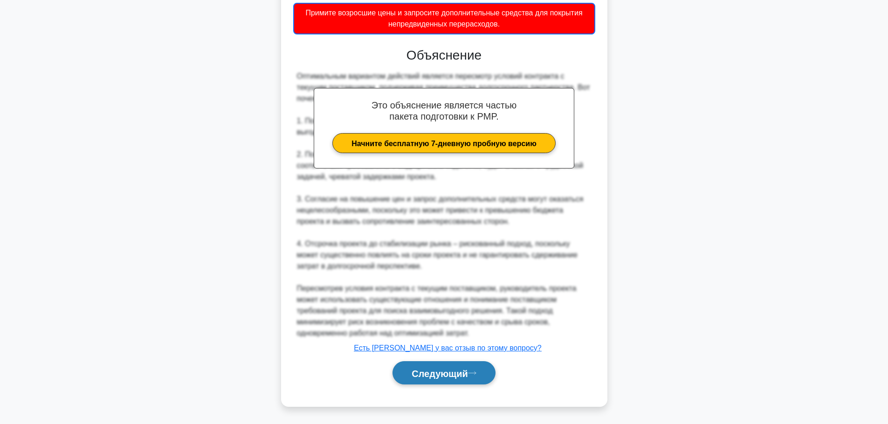
click at [462, 378] on font "Следующий" at bounding box center [439, 374] width 56 height 10
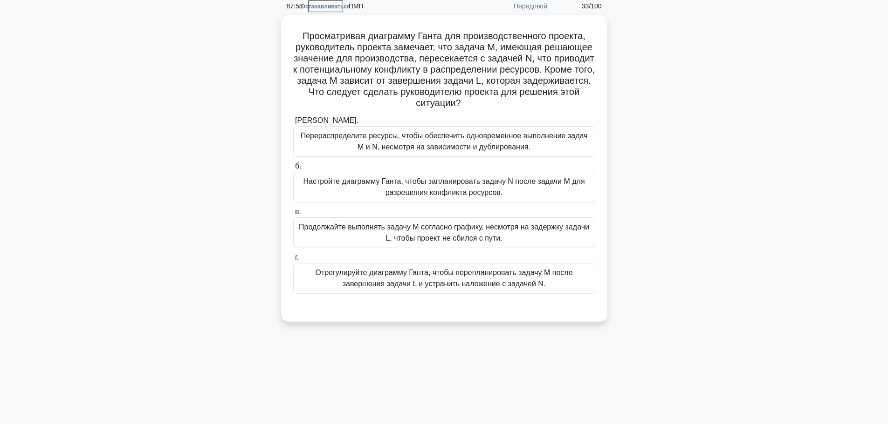
scroll to position [0, 0]
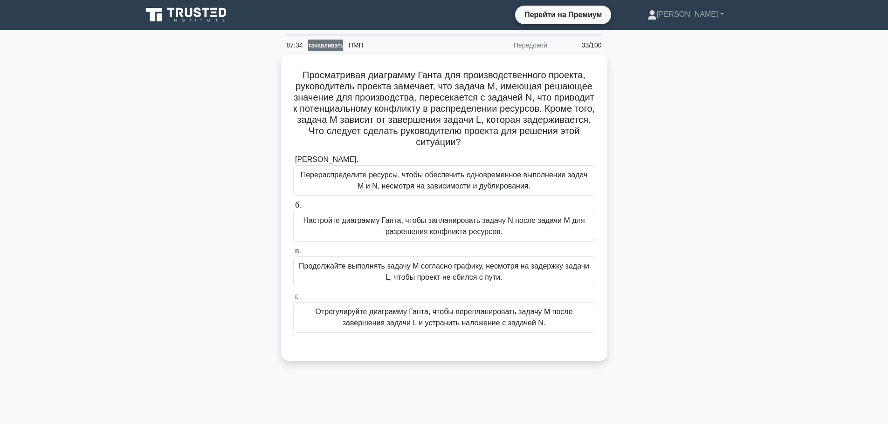
click at [319, 48] on font "Останавливаться" at bounding box center [325, 45] width 49 height 7
click at [318, 50] on link "Останавливаться" at bounding box center [325, 46] width 35 height 12
click at [322, 43] on font "Останавливаться" at bounding box center [325, 45] width 49 height 7
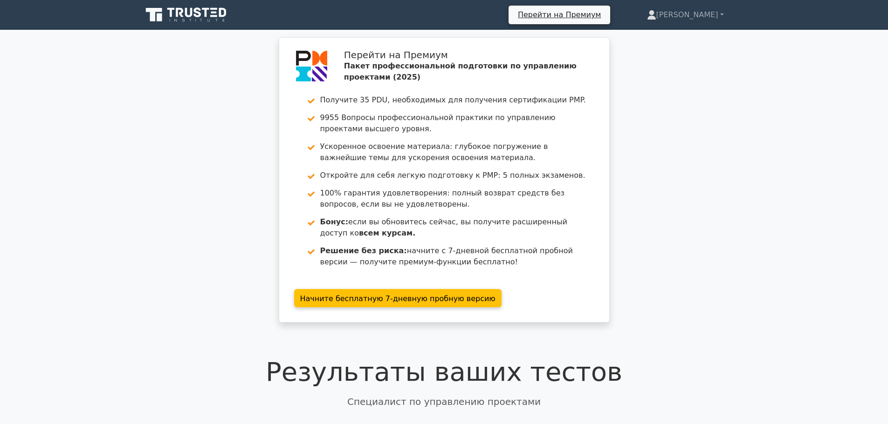
click at [240, 204] on div "Перейти на Премиум Пакет профессиональной подготовки по управлению проектами (2…" at bounding box center [444, 185] width 888 height 297
